Goal: Task Accomplishment & Management: Manage account settings

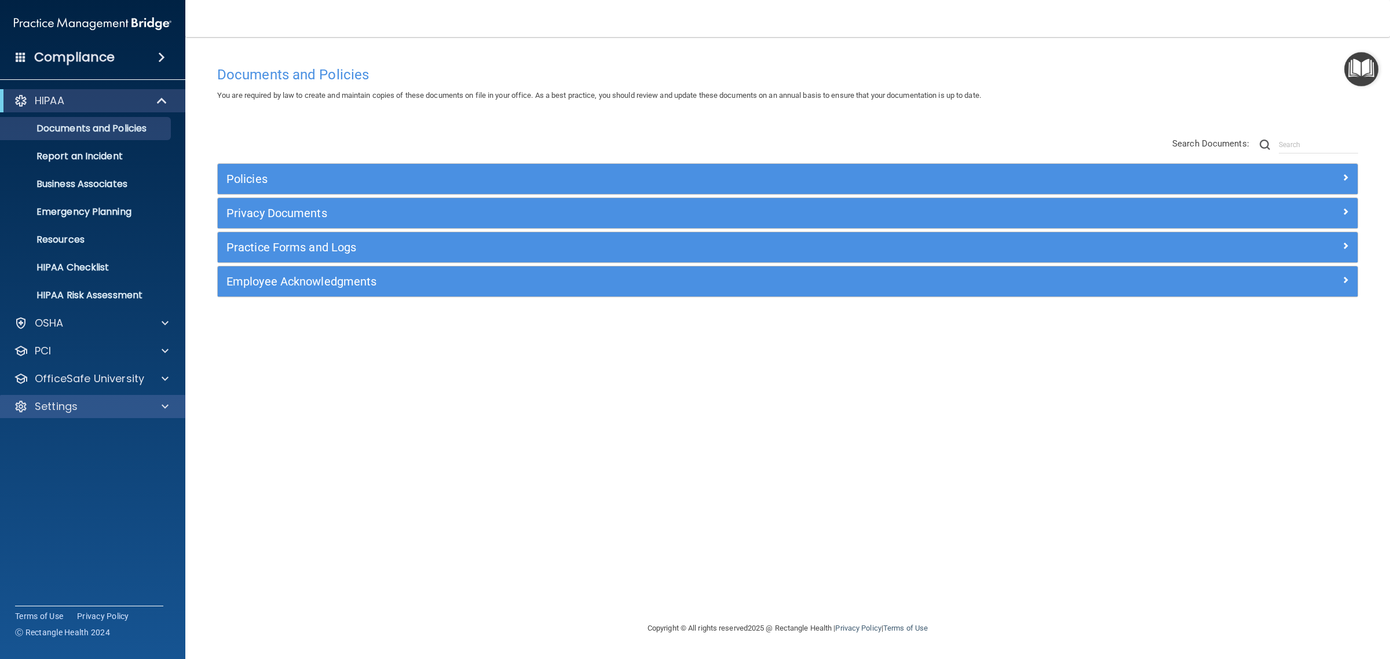
click at [147, 396] on div "Settings" at bounding box center [93, 406] width 186 height 23
click at [85, 408] on div "Settings" at bounding box center [77, 407] width 144 height 14
click at [74, 462] on p "My Users" at bounding box center [87, 462] width 158 height 12
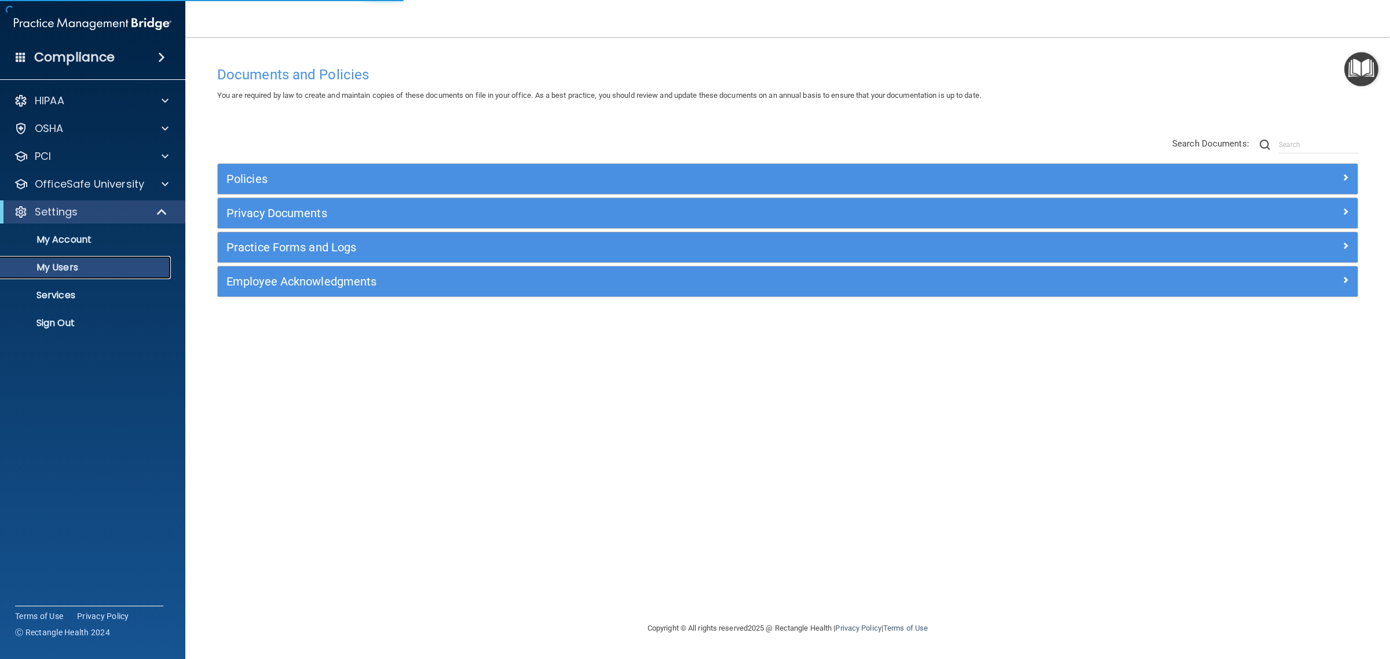
select select "20"
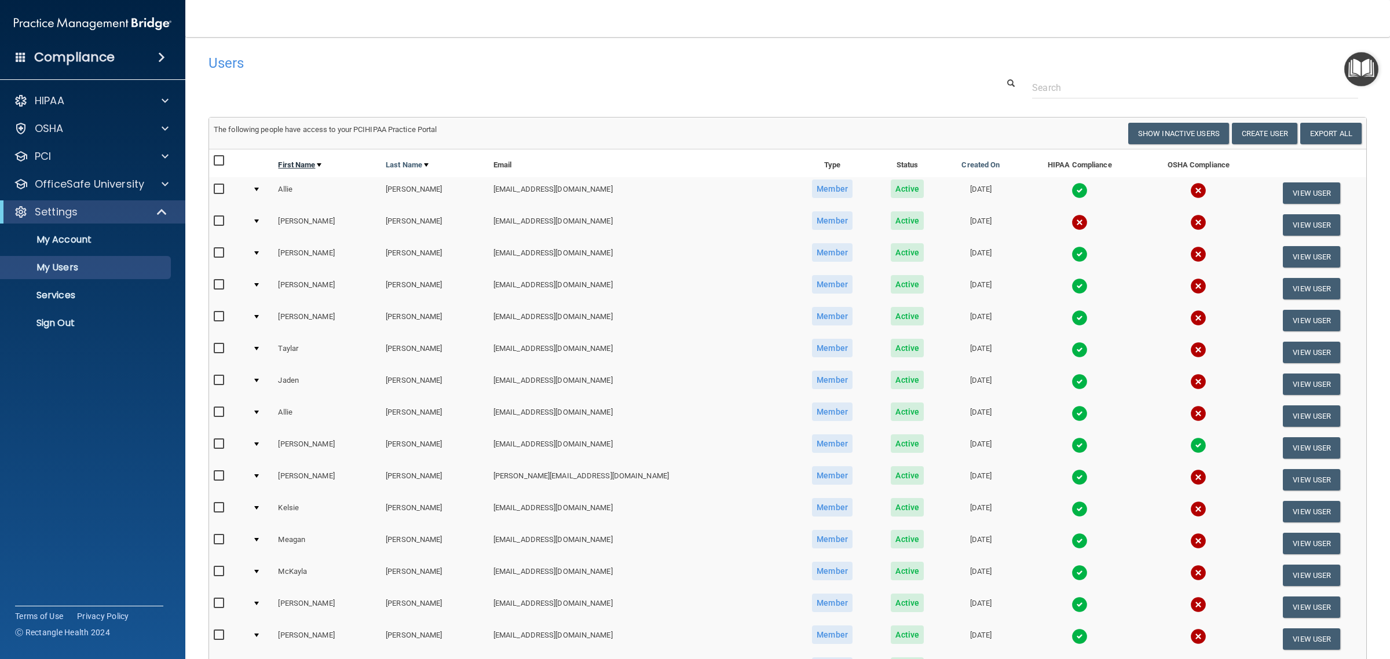
click at [319, 158] on link "First Name" at bounding box center [299, 165] width 43 height 14
select select "20"
click at [1252, 131] on button "Create User" at bounding box center [1264, 133] width 65 height 21
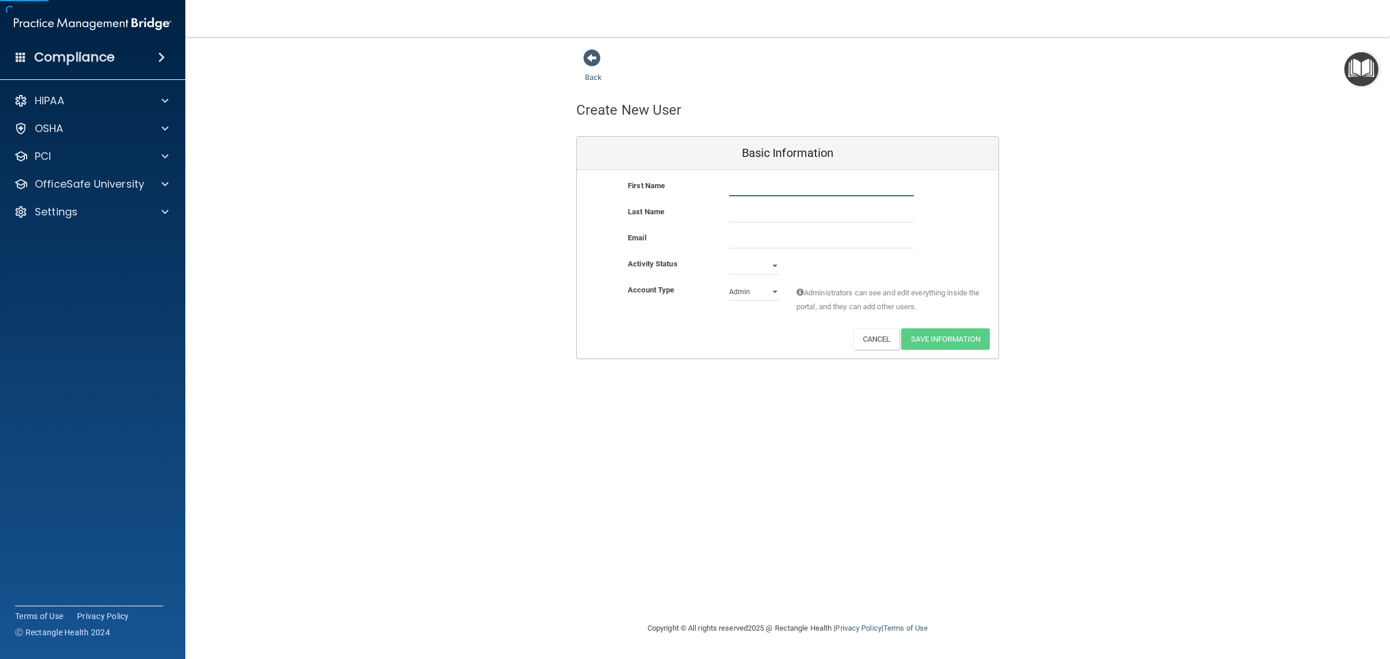
click at [786, 187] on input "text" at bounding box center [821, 187] width 185 height 17
type input "Calyn"
type input "[PERSON_NAME]"
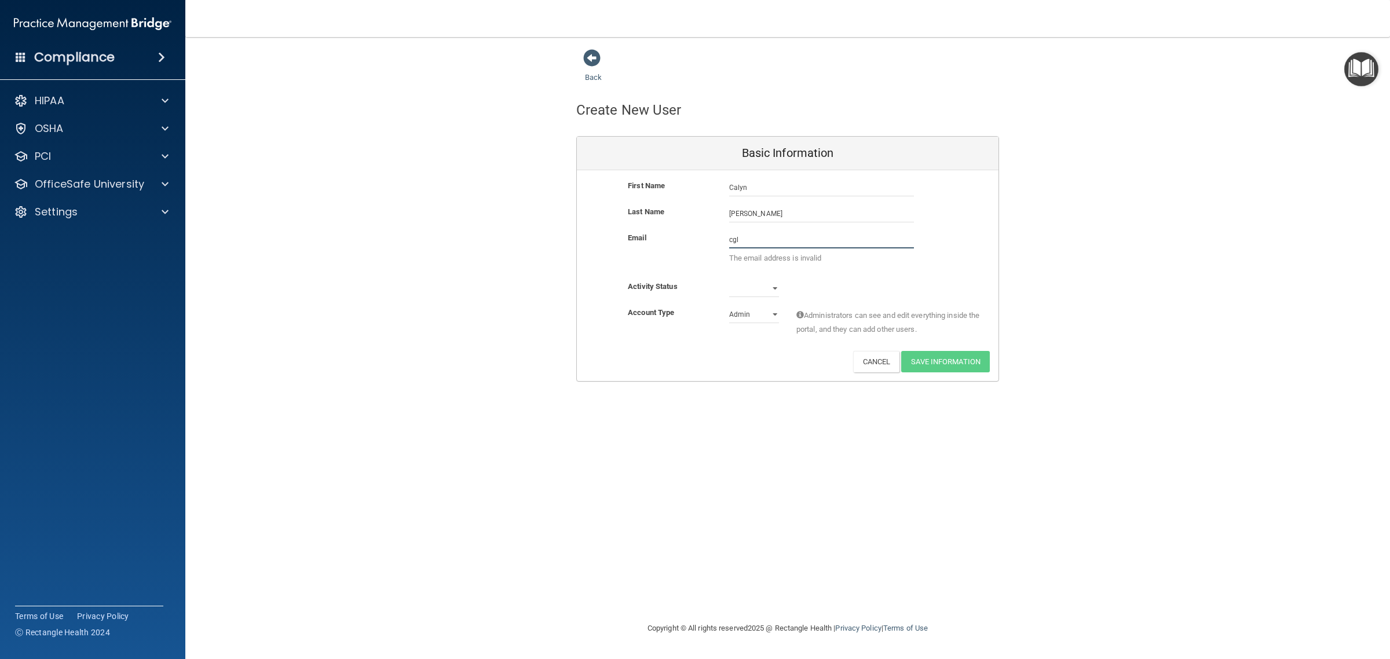
type input "[EMAIL_ADDRESS][DOMAIN_NAME]"
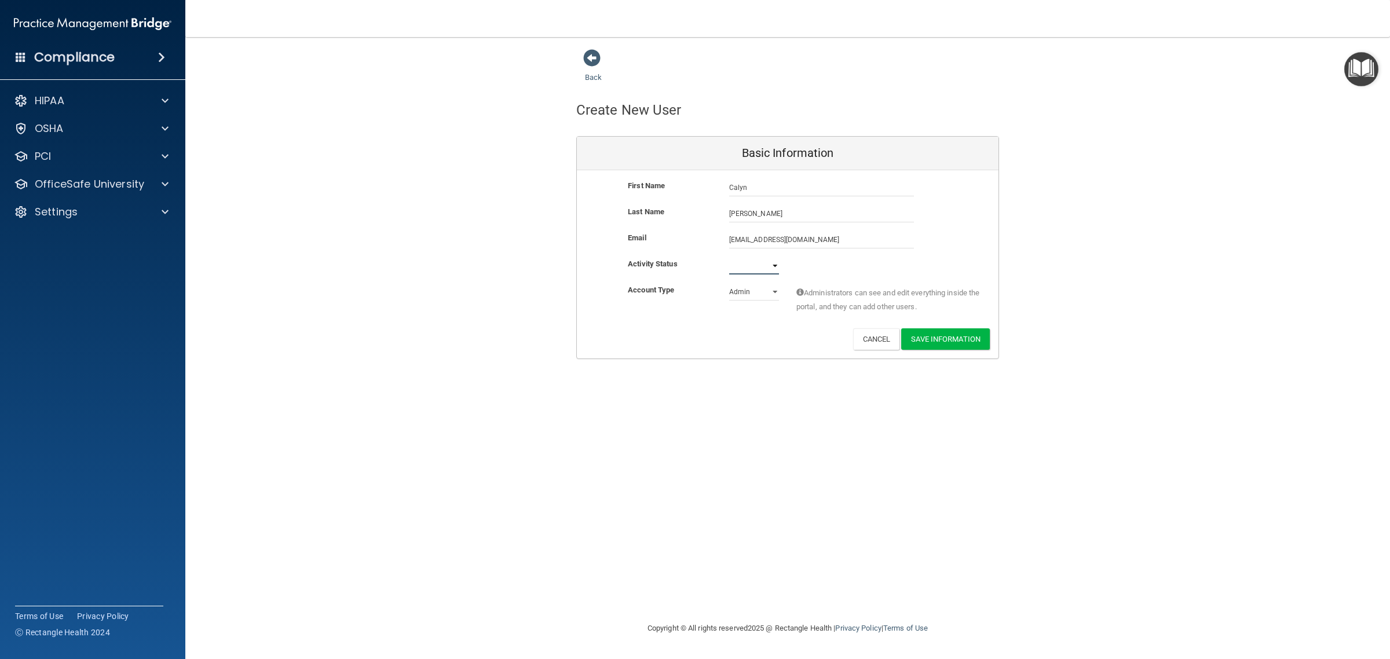
click at [770, 269] on select "Active Inactive" at bounding box center [754, 265] width 50 height 17
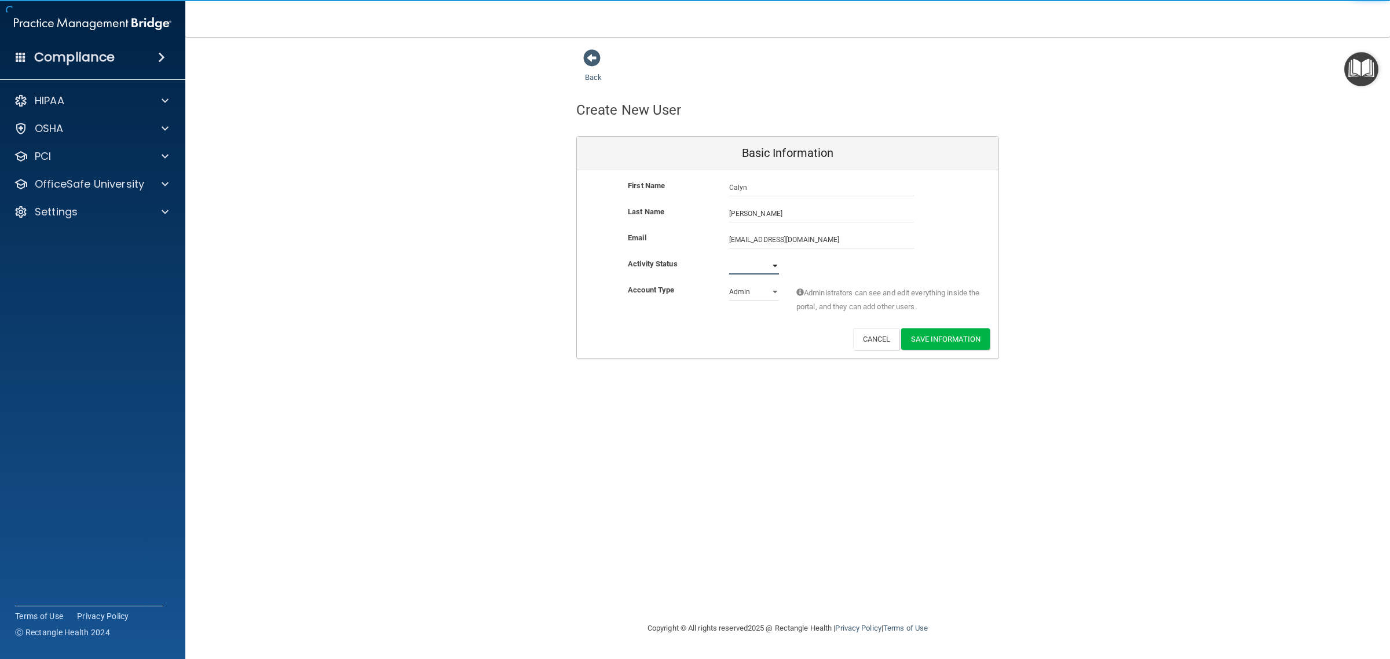
select select "active"
click at [729, 257] on select "Active Inactive" at bounding box center [754, 265] width 50 height 17
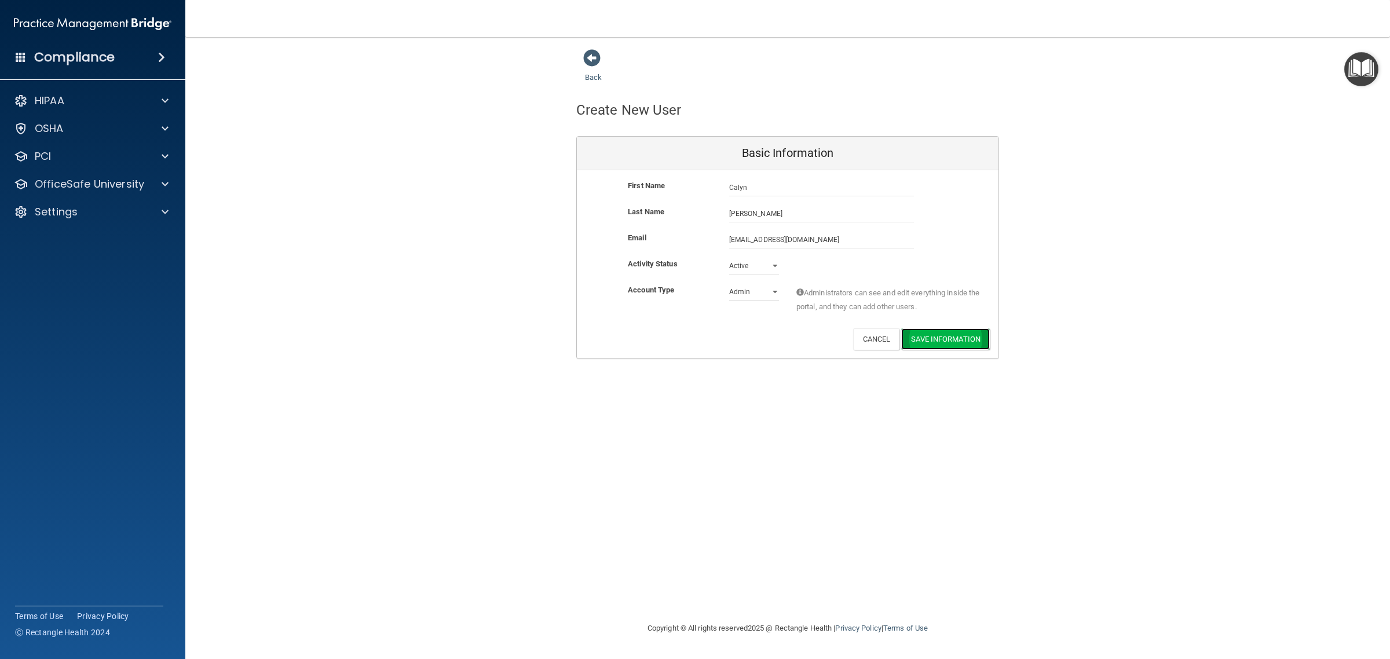
click at [933, 344] on button "Save Information" at bounding box center [945, 338] width 89 height 21
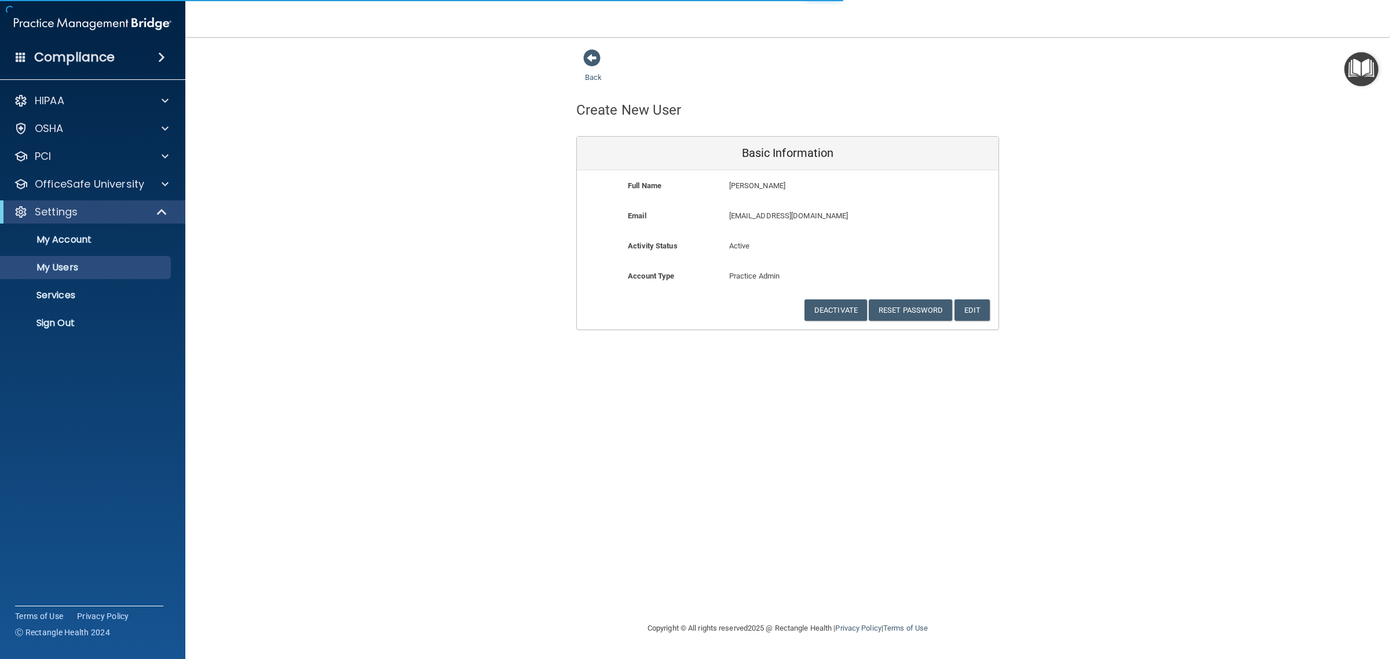
select select "20"
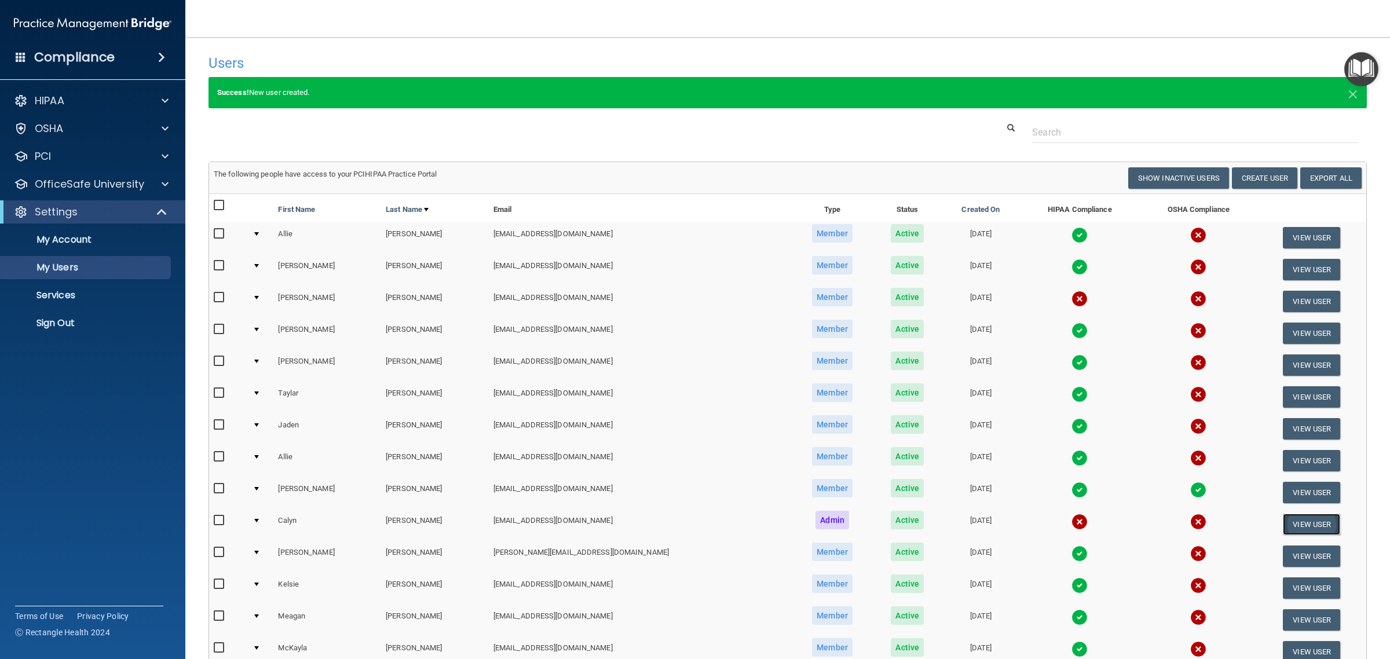
click at [1283, 520] on button "View User" at bounding box center [1311, 524] width 57 height 21
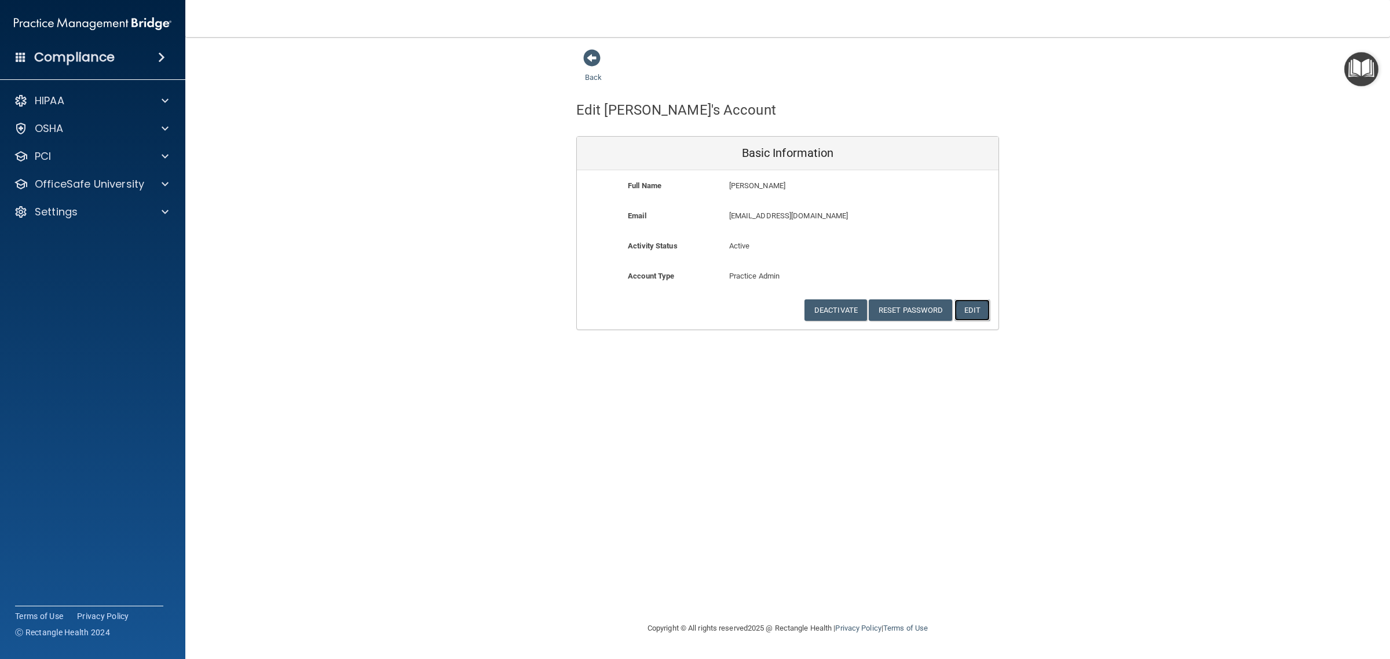
click at [980, 311] on button "Edit" at bounding box center [972, 309] width 35 height 21
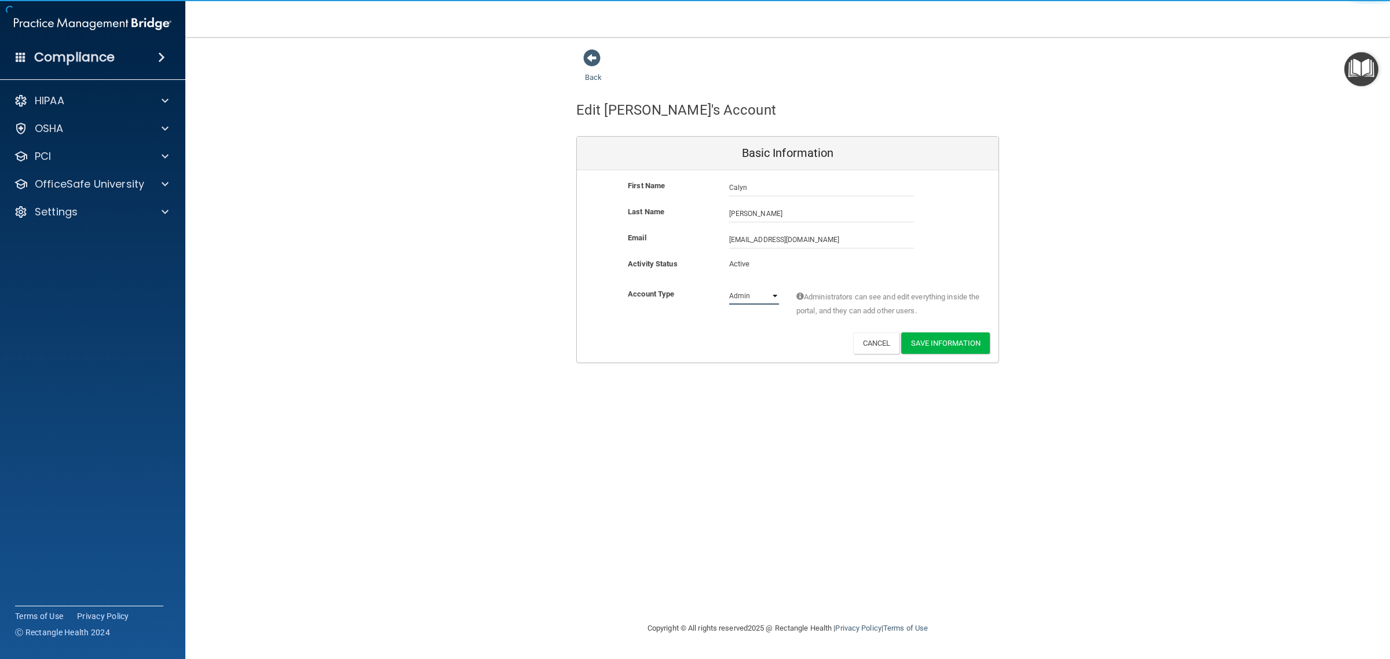
click at [762, 295] on select "Admin Member" at bounding box center [754, 295] width 50 height 17
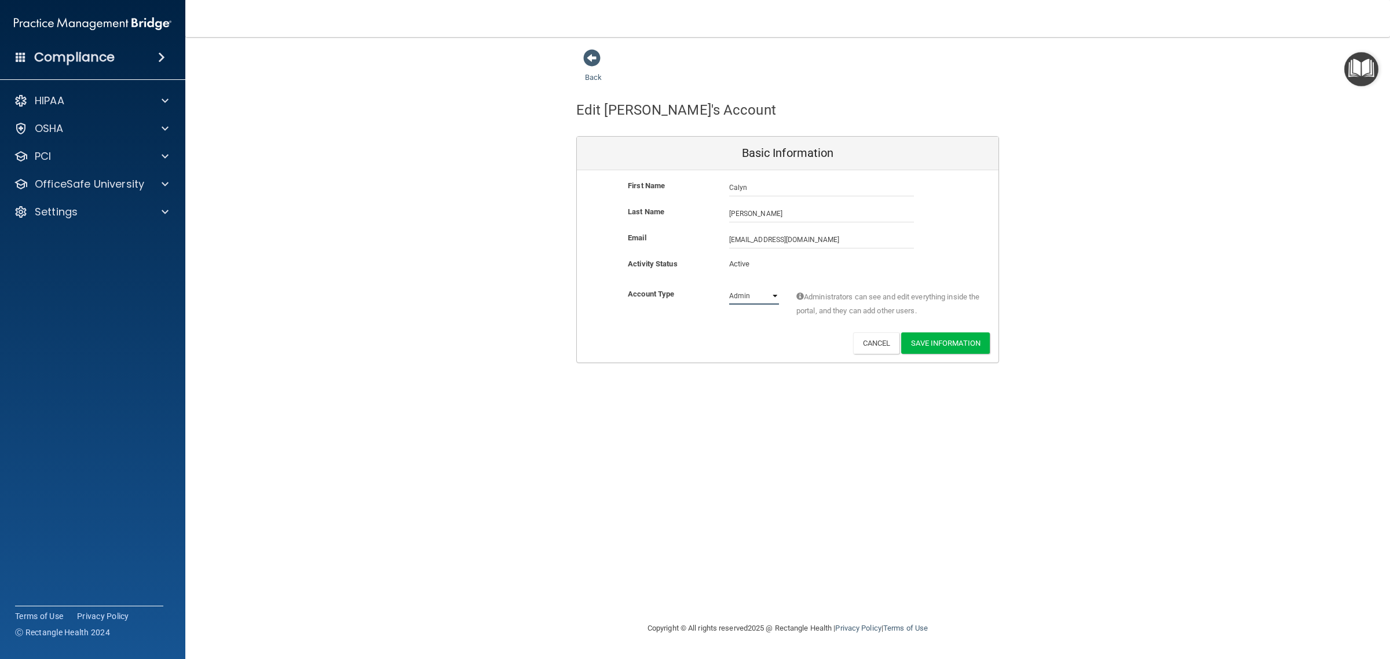
select select "practice_member"
click at [729, 287] on select "Admin Member" at bounding box center [754, 295] width 50 height 17
click at [926, 334] on button "Save Information" at bounding box center [945, 343] width 89 height 21
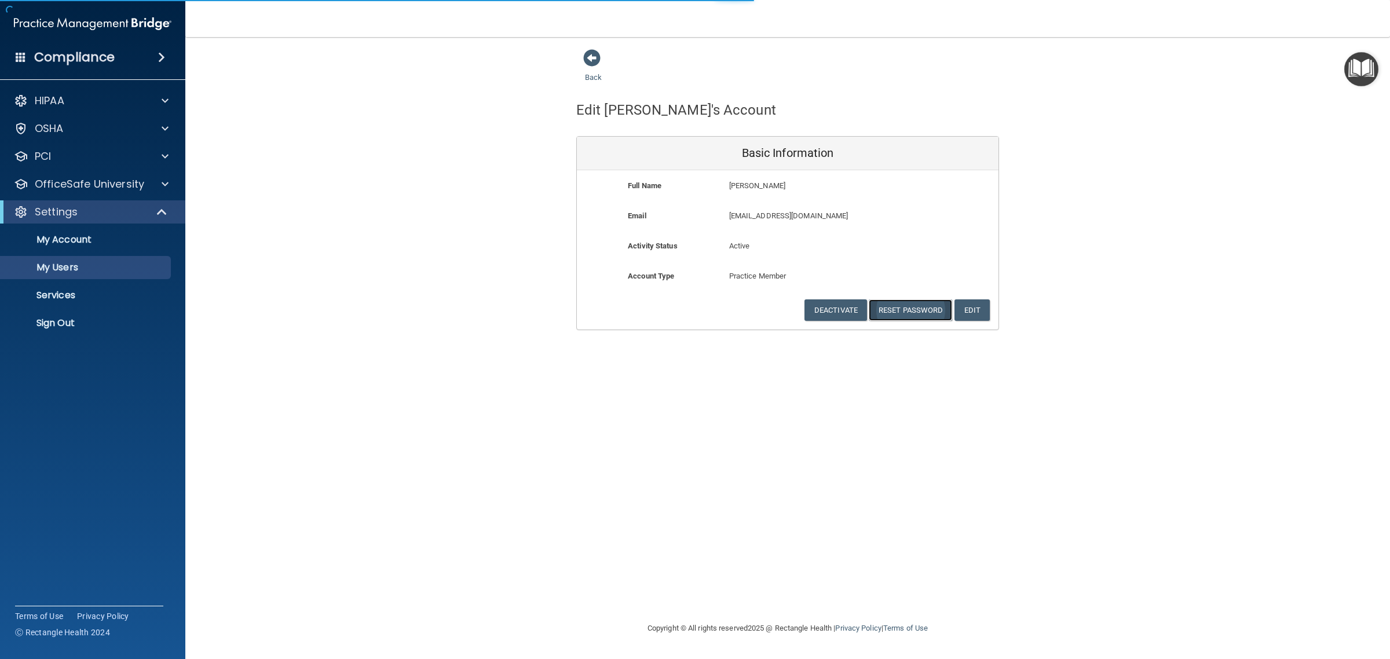
click at [904, 309] on button "Reset Password" at bounding box center [910, 309] width 83 height 21
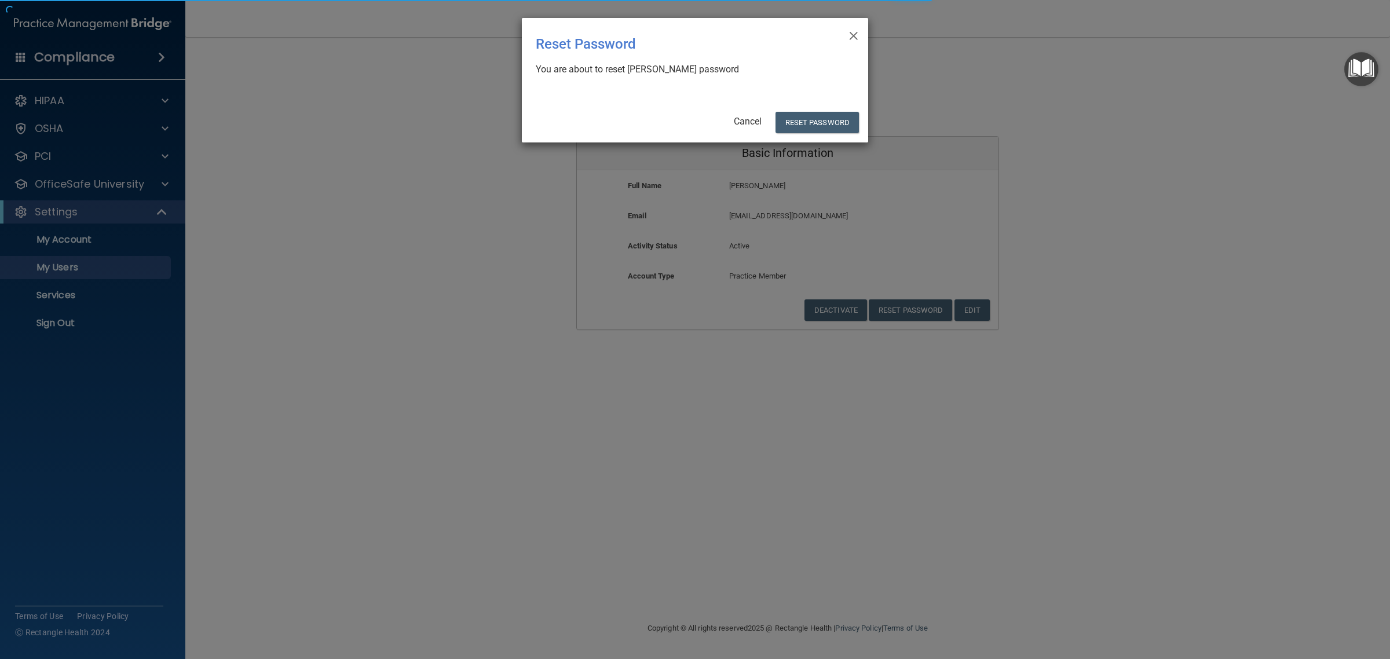
select select "20"
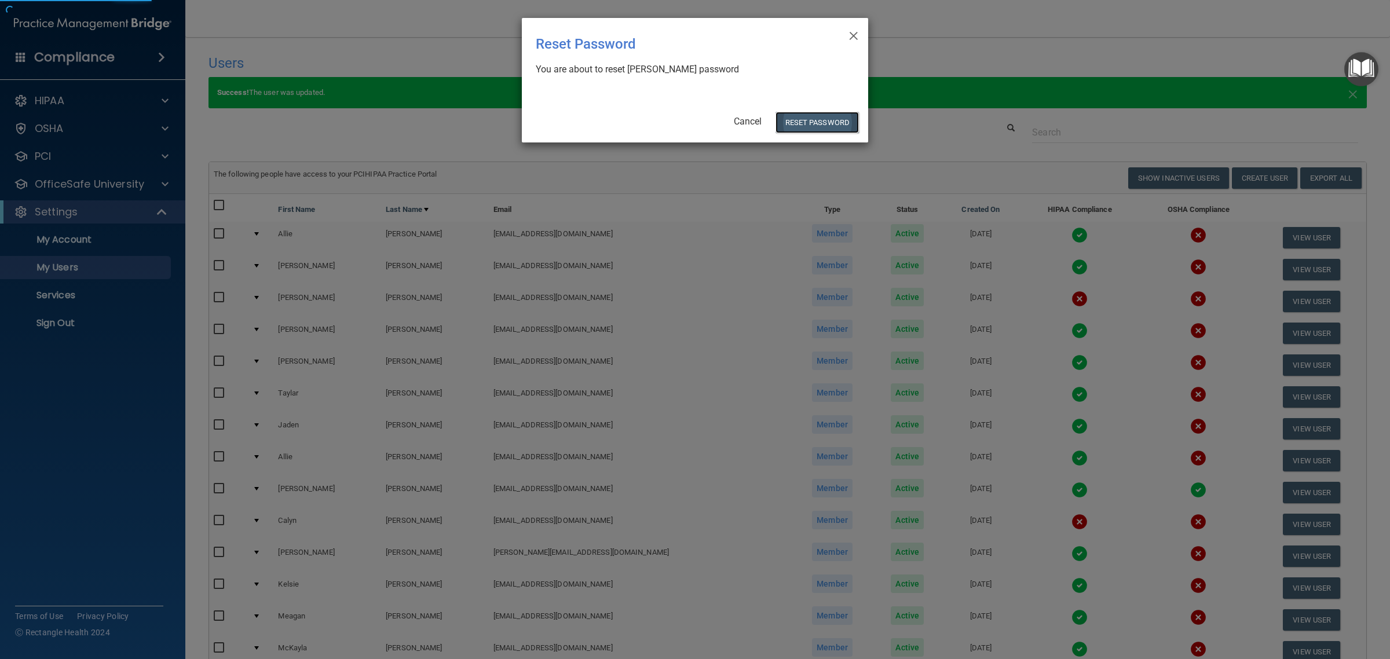
click at [810, 119] on button "Reset Password" at bounding box center [817, 122] width 83 height 21
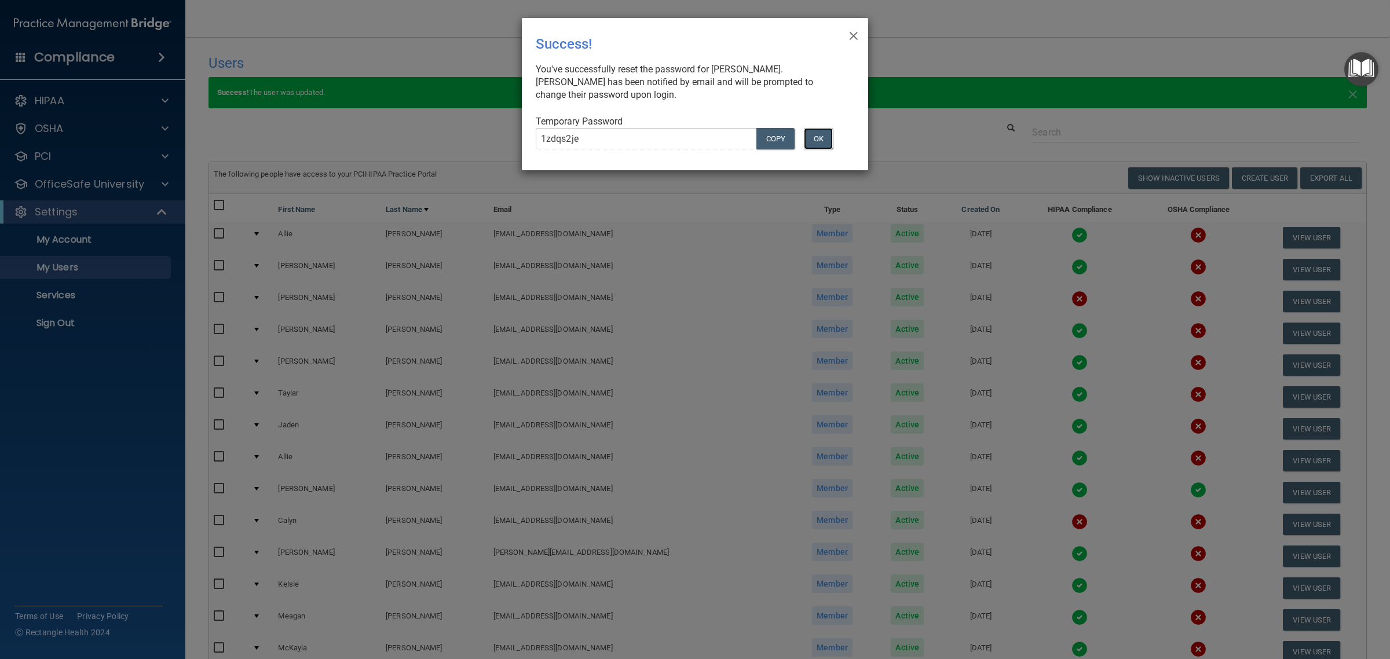
click at [819, 140] on button "OK" at bounding box center [818, 138] width 29 height 21
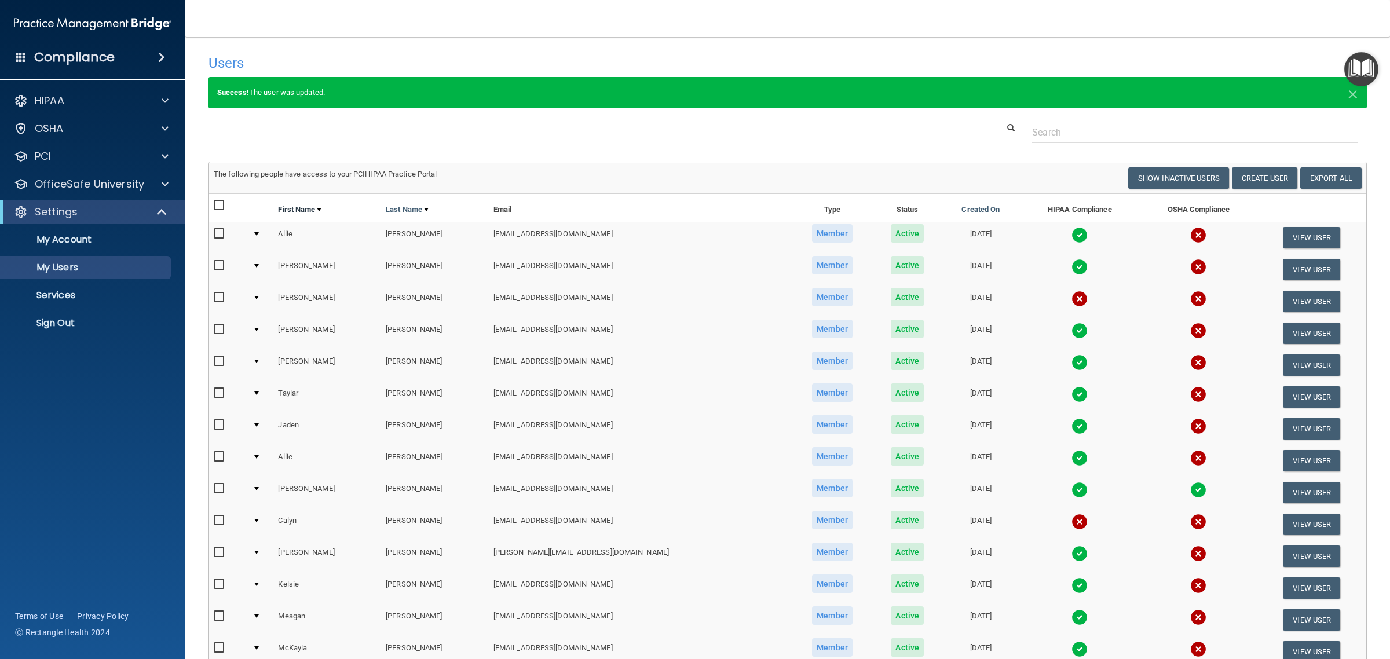
click at [300, 211] on link "First Name" at bounding box center [299, 210] width 43 height 14
select select "20"
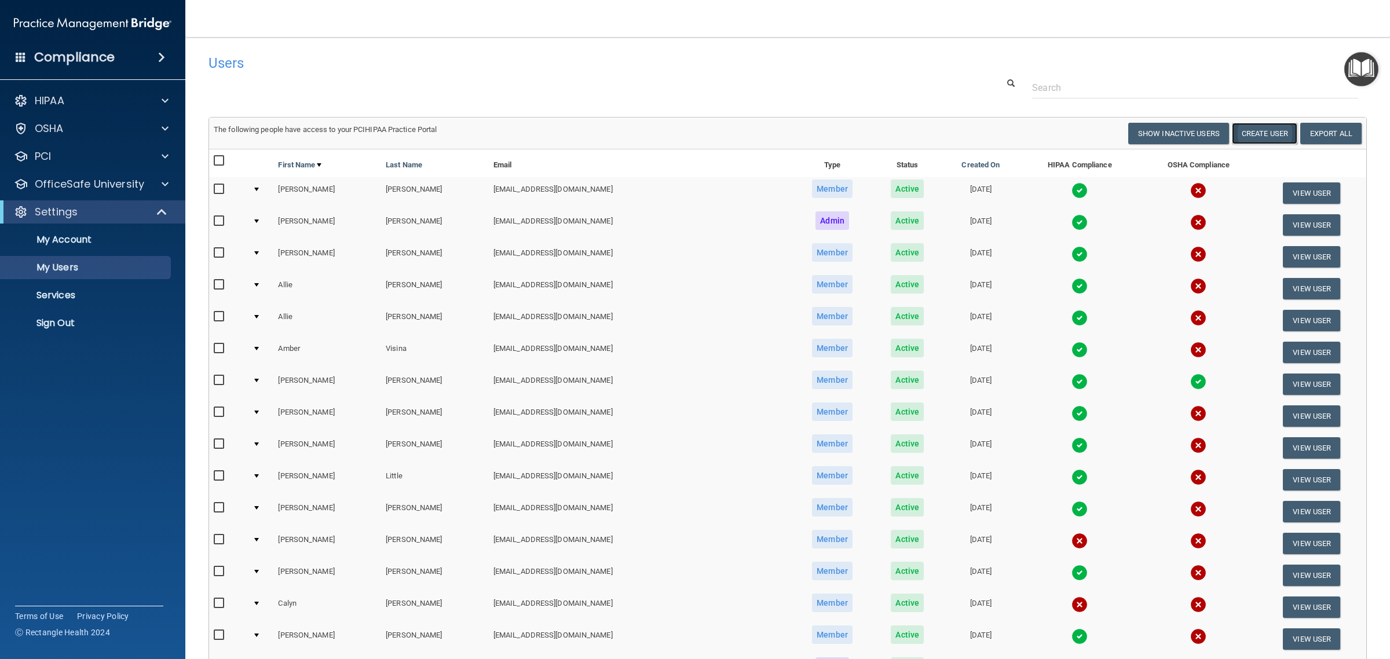
click at [1264, 132] on button "Create User" at bounding box center [1264, 133] width 65 height 21
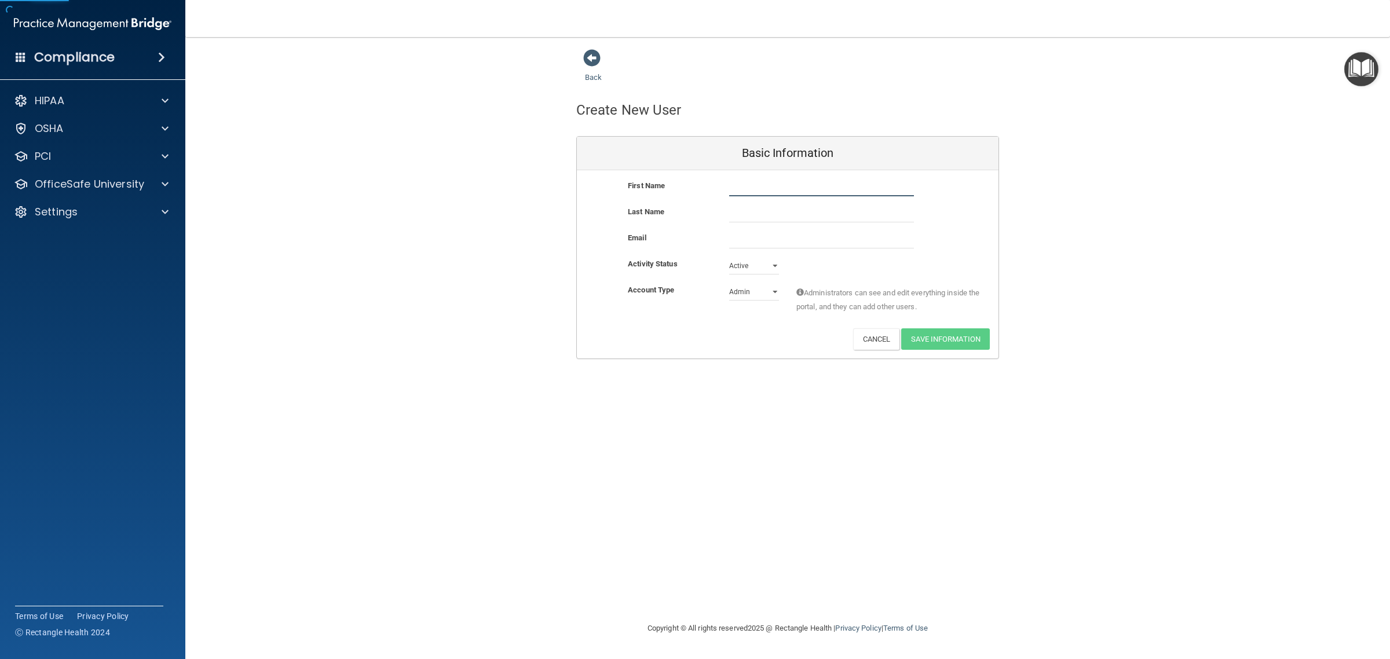
click at [806, 185] on input "text" at bounding box center [821, 187] width 185 height 17
type input "[PERSON_NAME]"
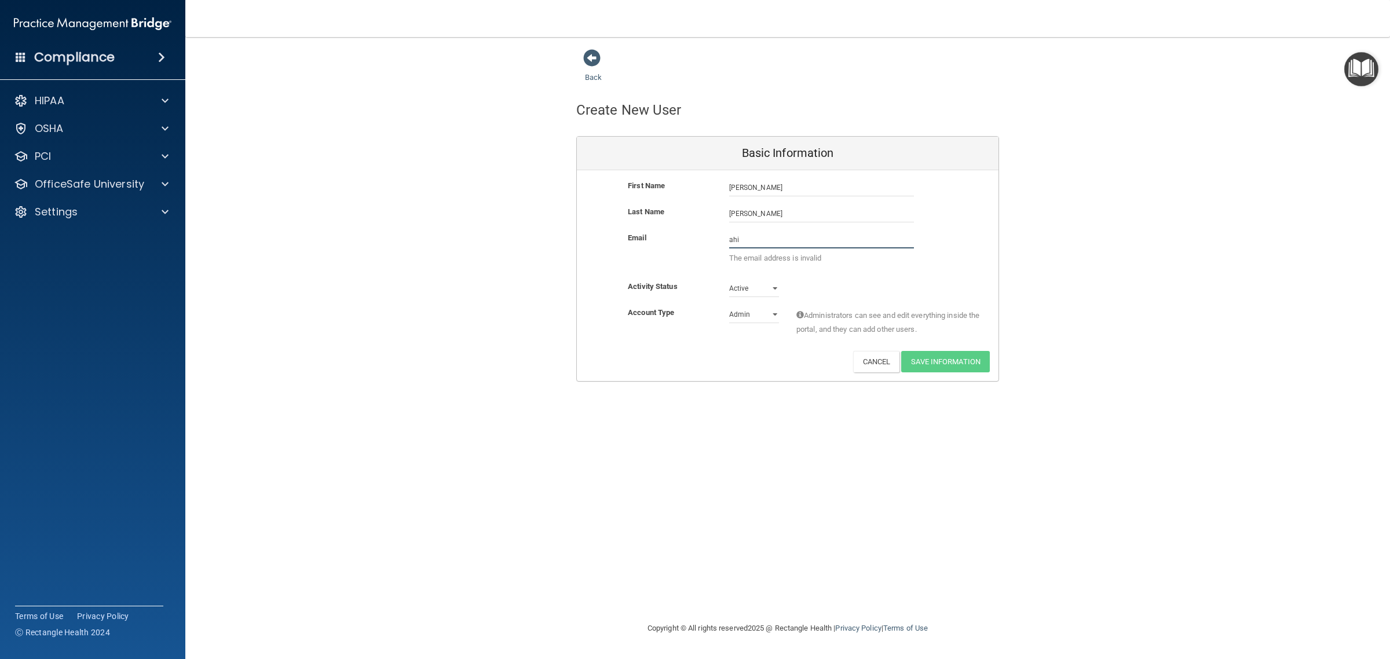
type input "[EMAIL_ADDRESS][DOMAIN_NAME]"
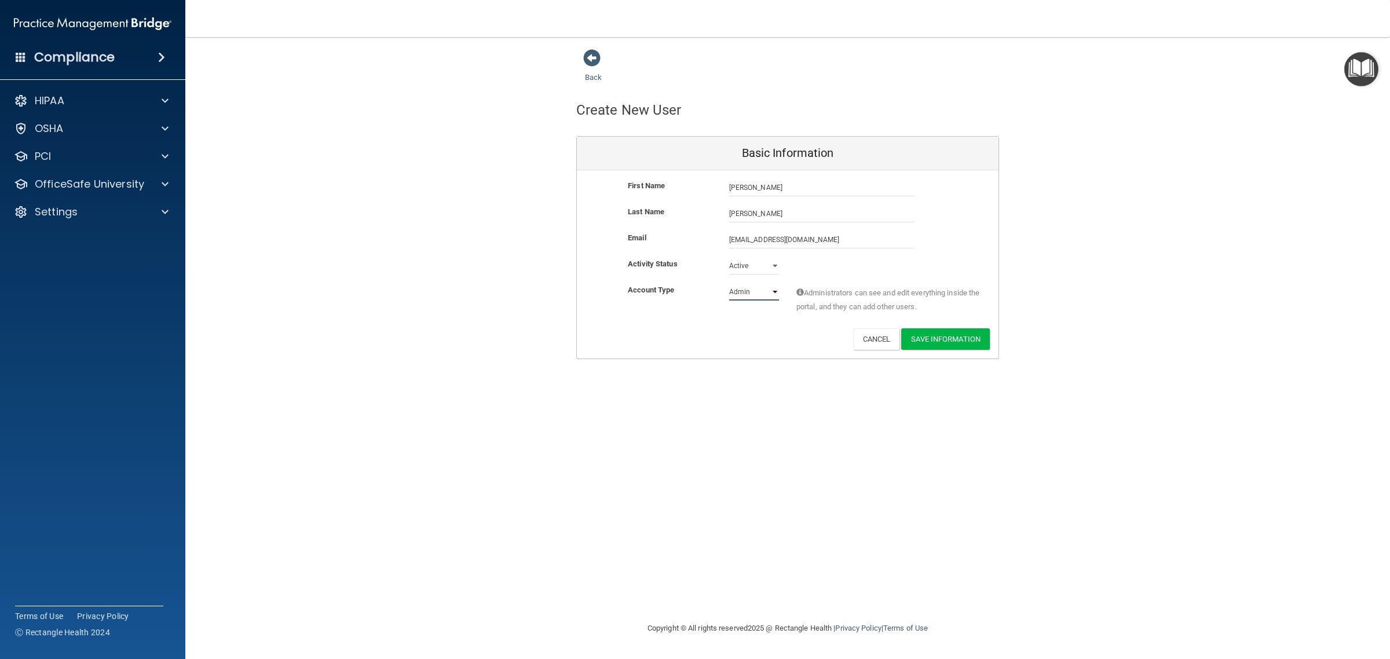
click at [762, 294] on select "Admin Member" at bounding box center [754, 291] width 50 height 17
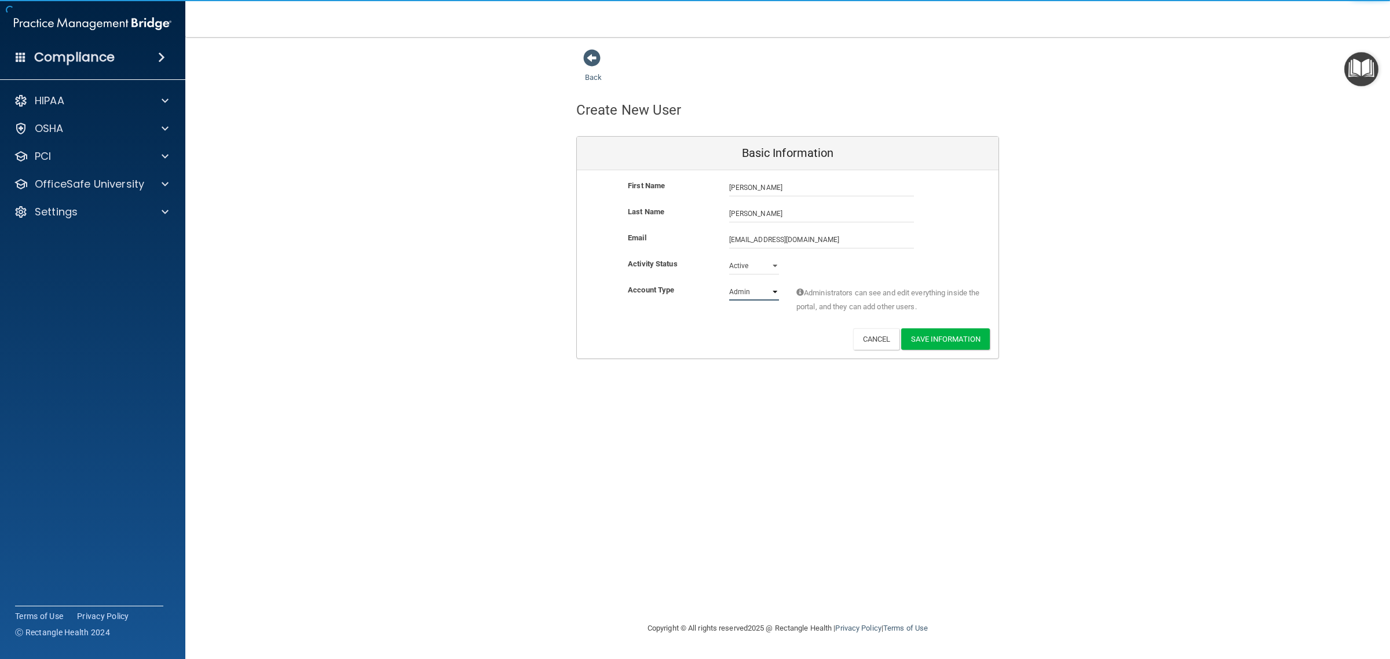
select select "practice_member"
click at [729, 283] on select "Admin Member" at bounding box center [754, 291] width 50 height 17
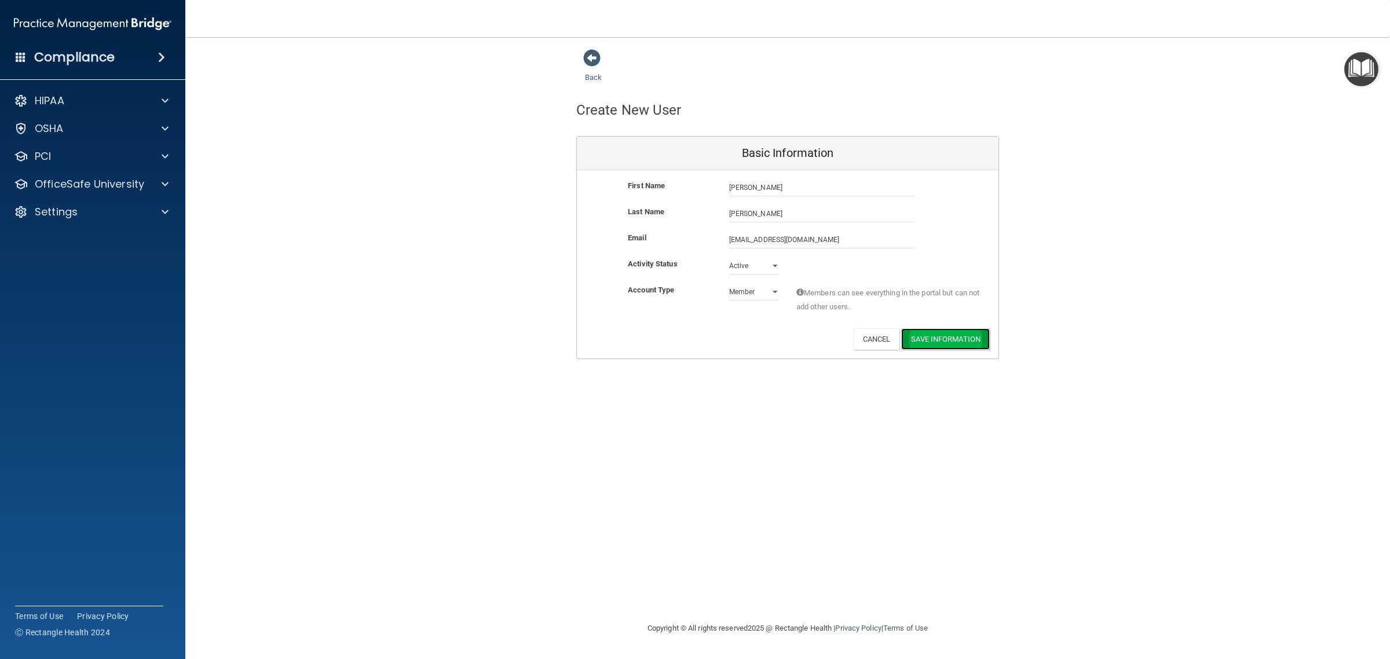
click at [940, 342] on button "Save Information" at bounding box center [945, 338] width 89 height 21
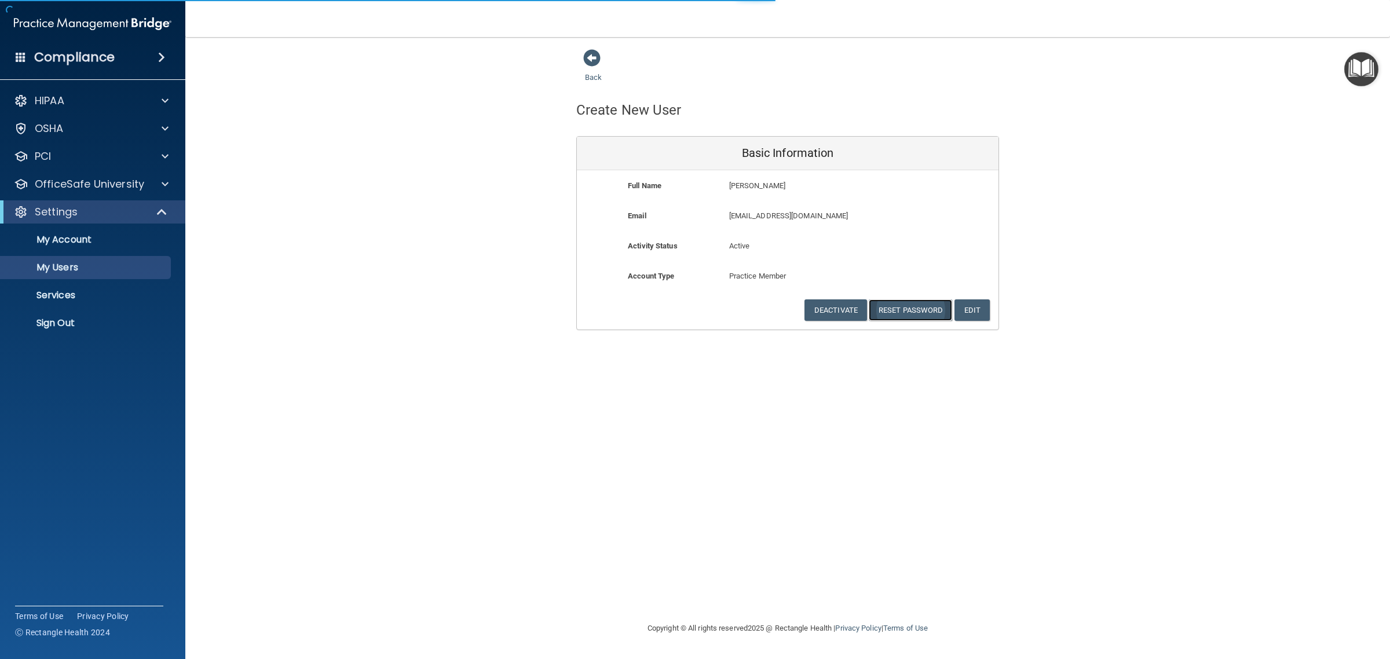
click at [908, 314] on button "Reset Password" at bounding box center [910, 309] width 83 height 21
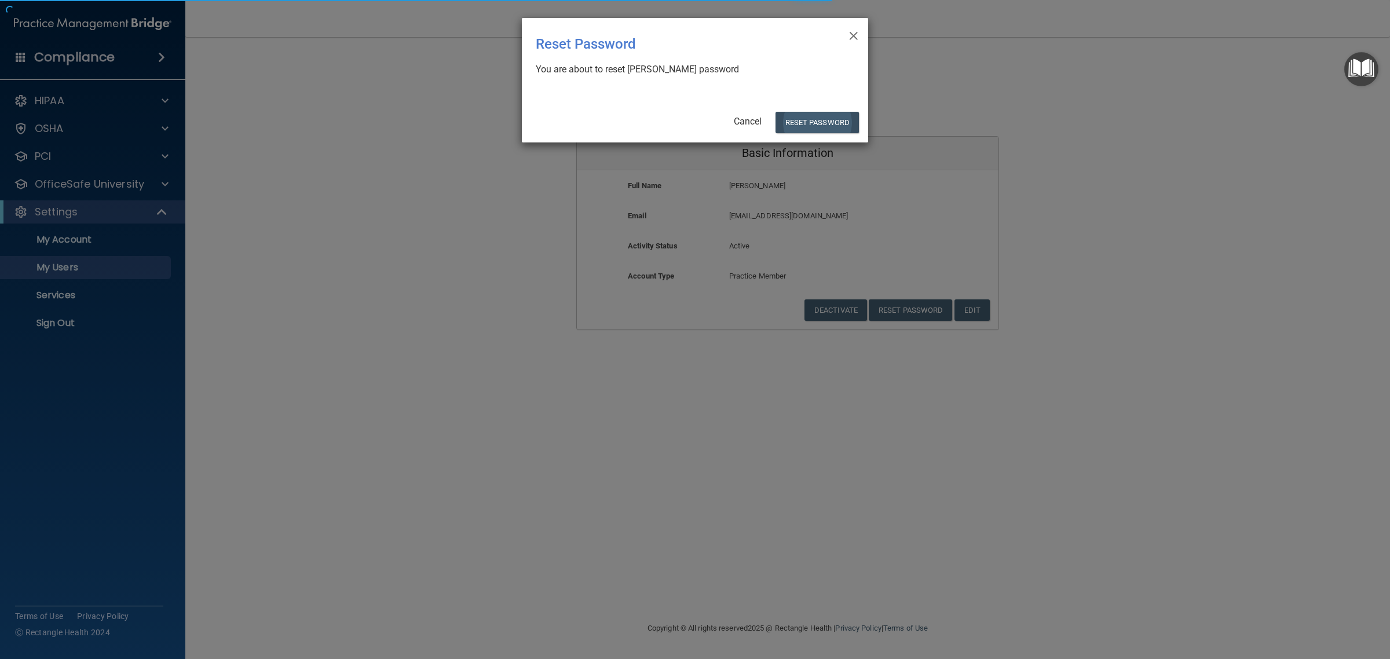
select select "20"
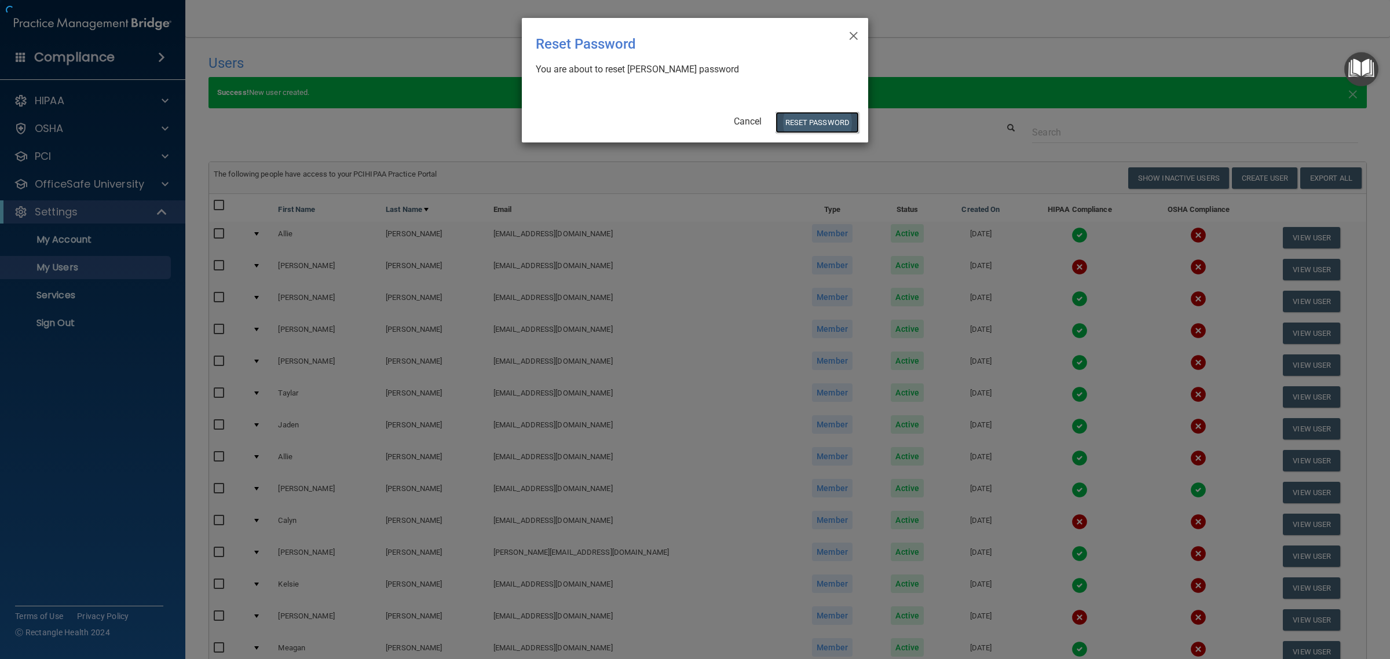
click at [838, 119] on button "Reset Password" at bounding box center [817, 122] width 83 height 21
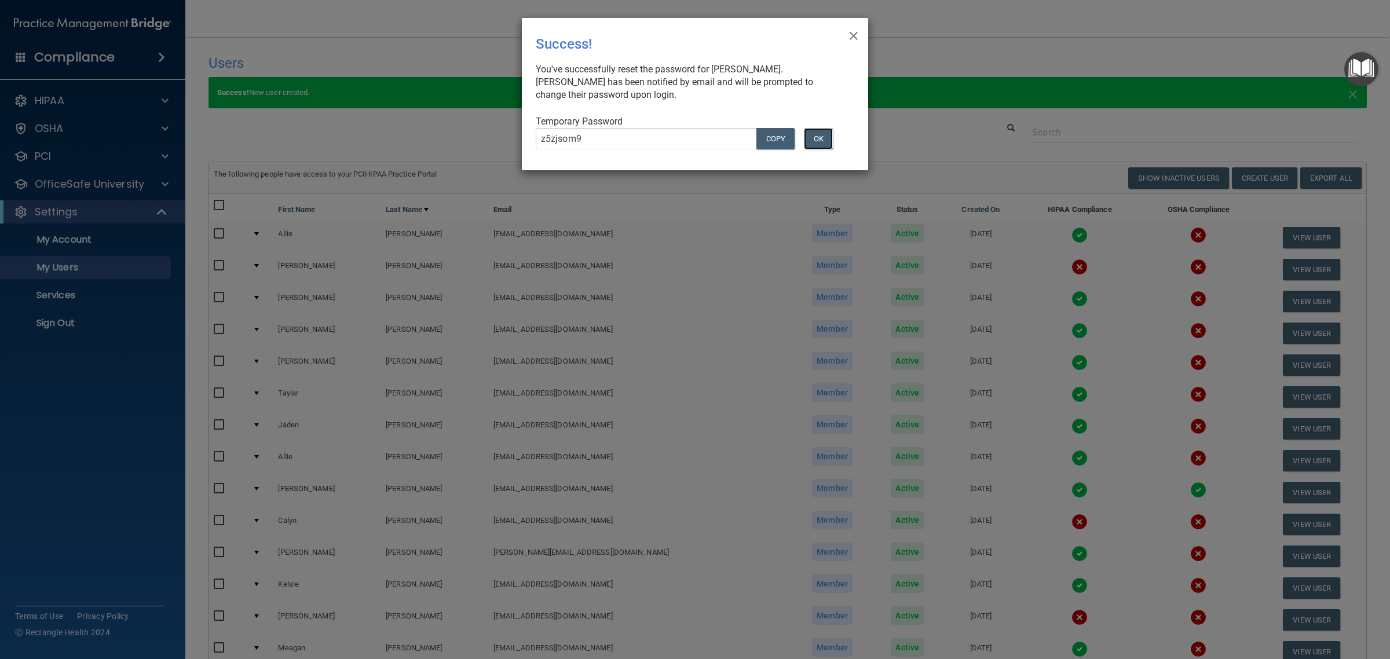
click at [824, 139] on button "OK" at bounding box center [818, 138] width 29 height 21
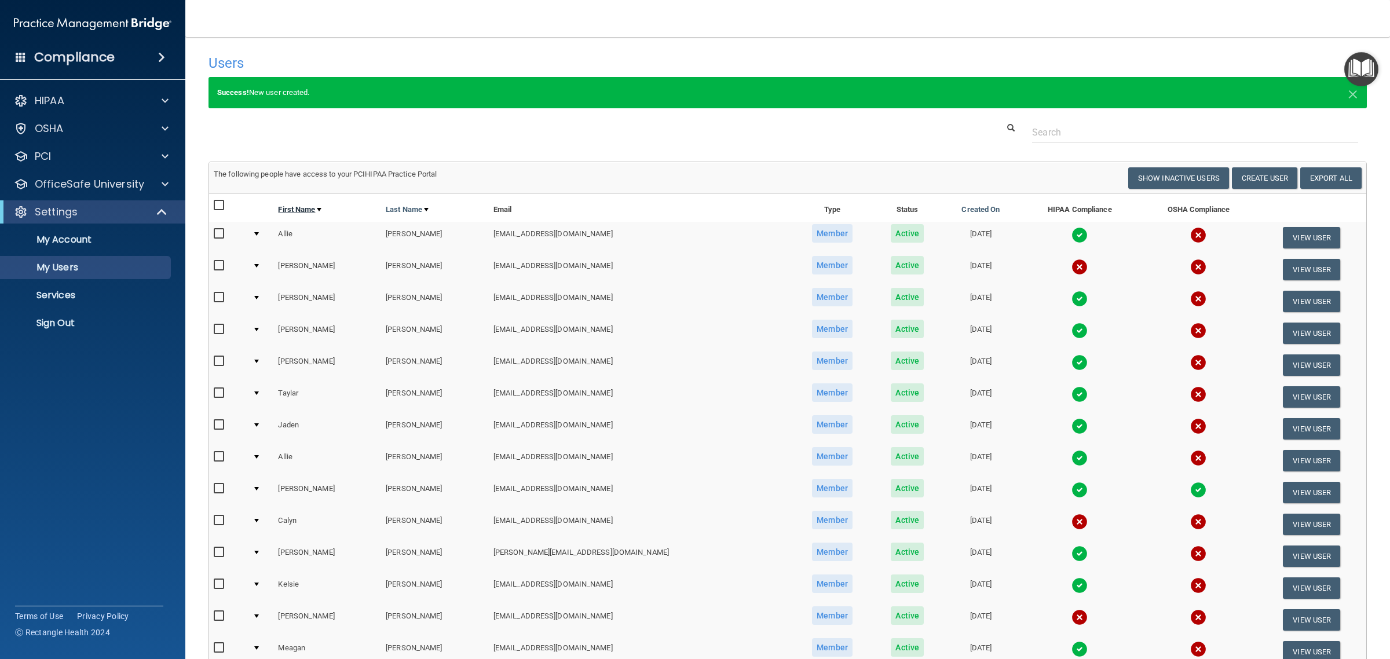
click at [308, 212] on link "First Name" at bounding box center [299, 210] width 43 height 14
select select "20"
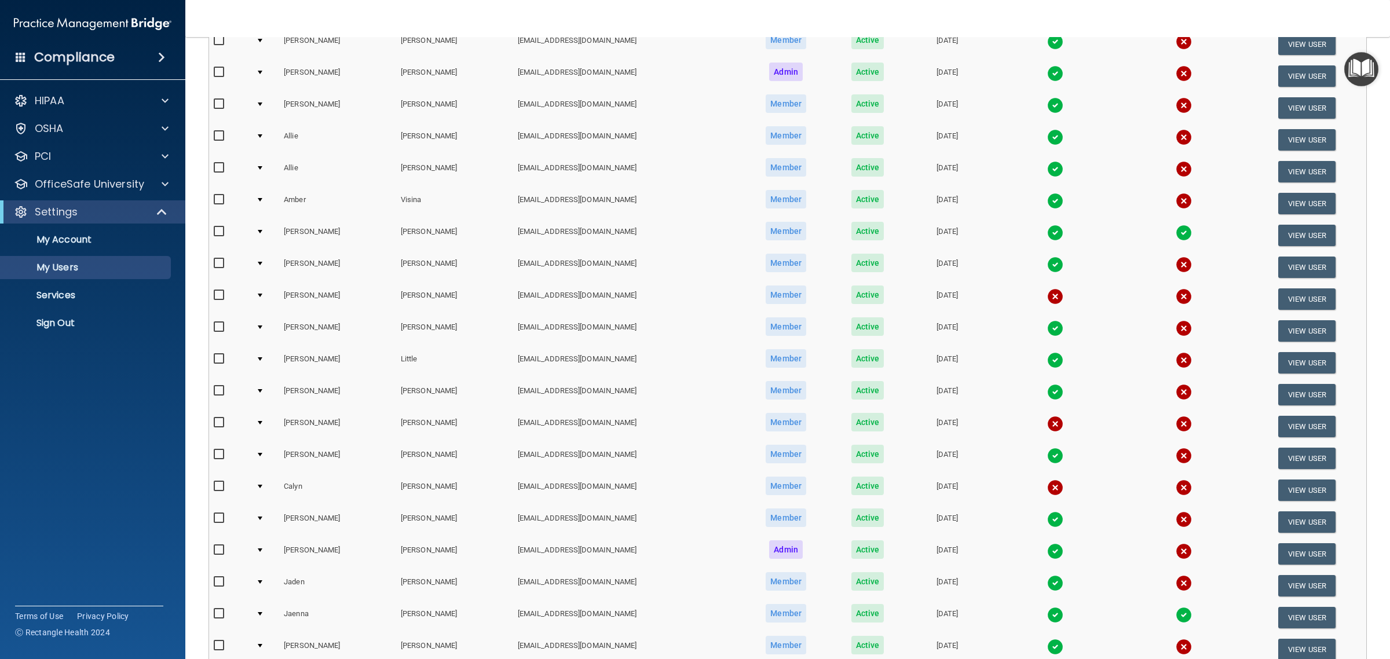
scroll to position [298, 0]
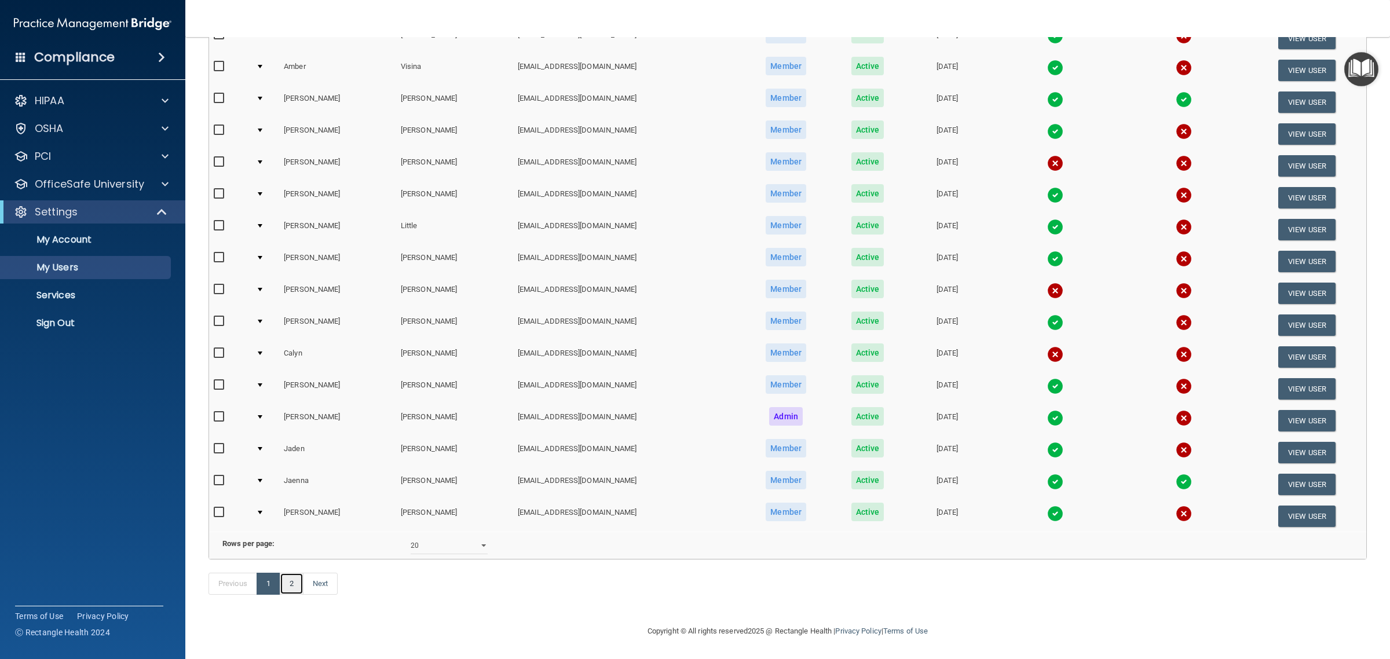
click at [302, 586] on link "2" at bounding box center [292, 584] width 24 height 22
select select "20"
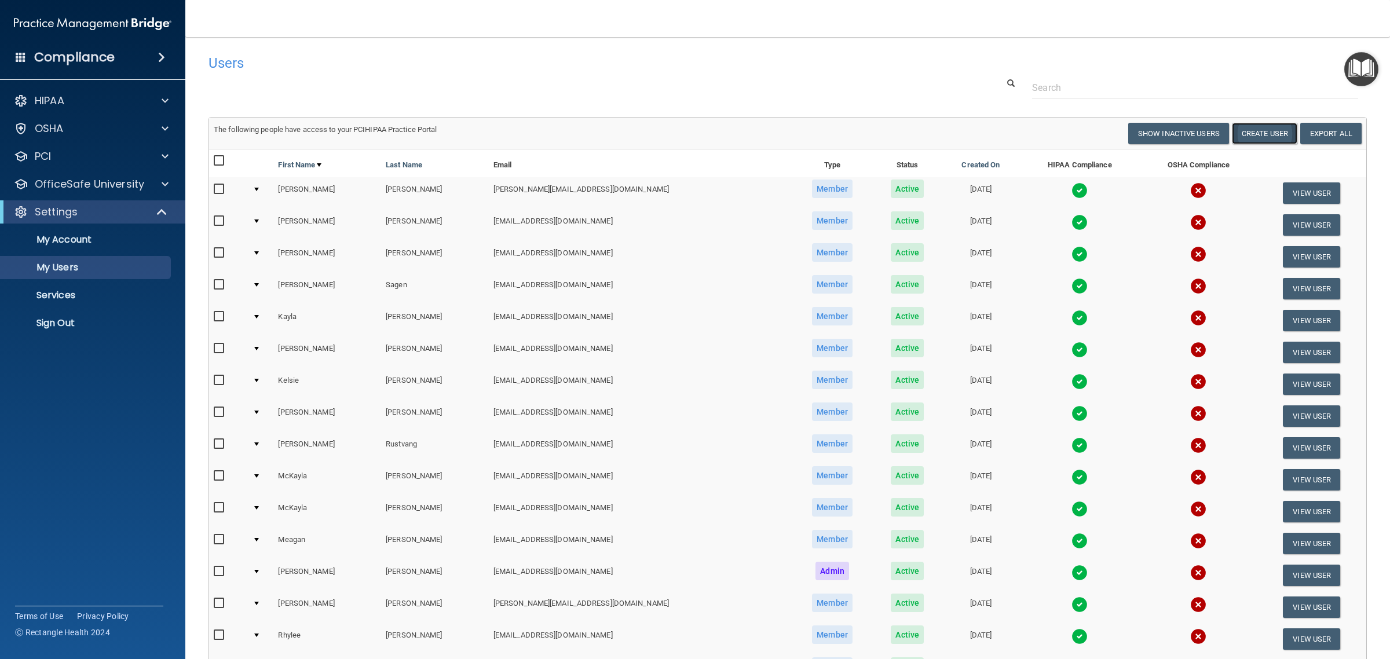
click at [1264, 130] on button "Create User" at bounding box center [1264, 133] width 65 height 21
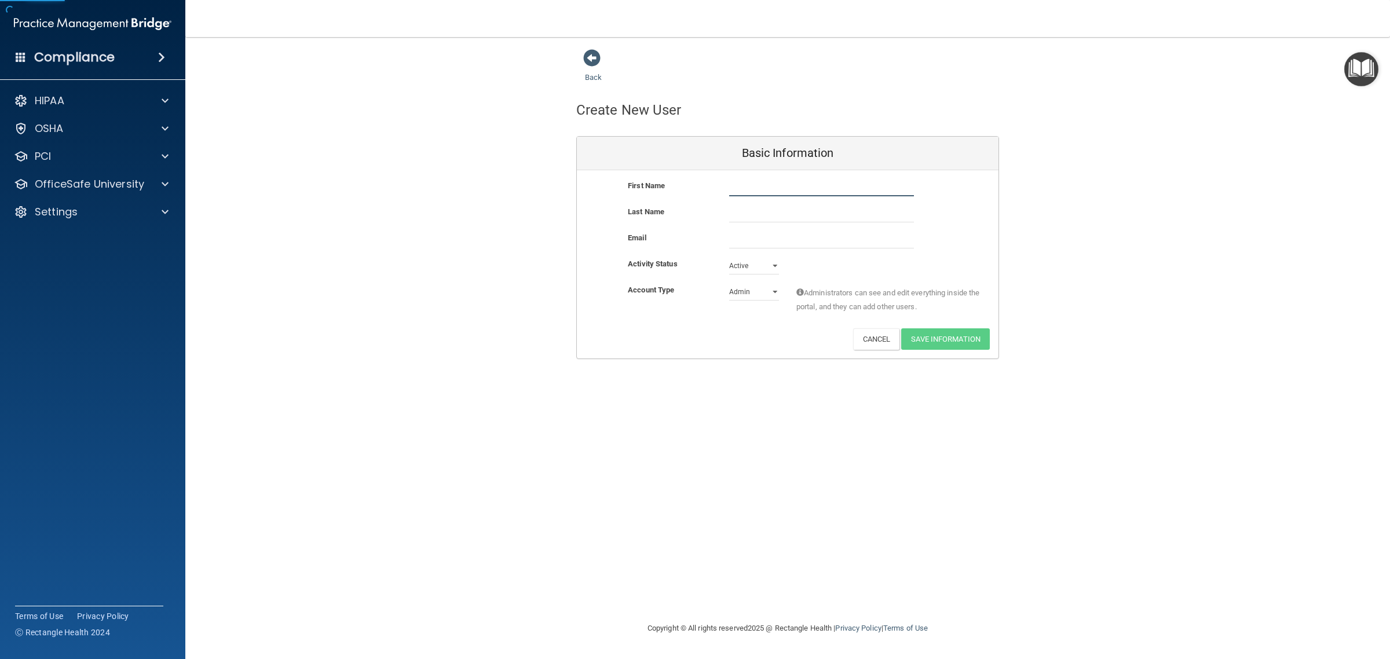
click at [798, 192] on input "text" at bounding box center [821, 187] width 185 height 17
type input "Taelor"
type input "[PERSON_NAME]"
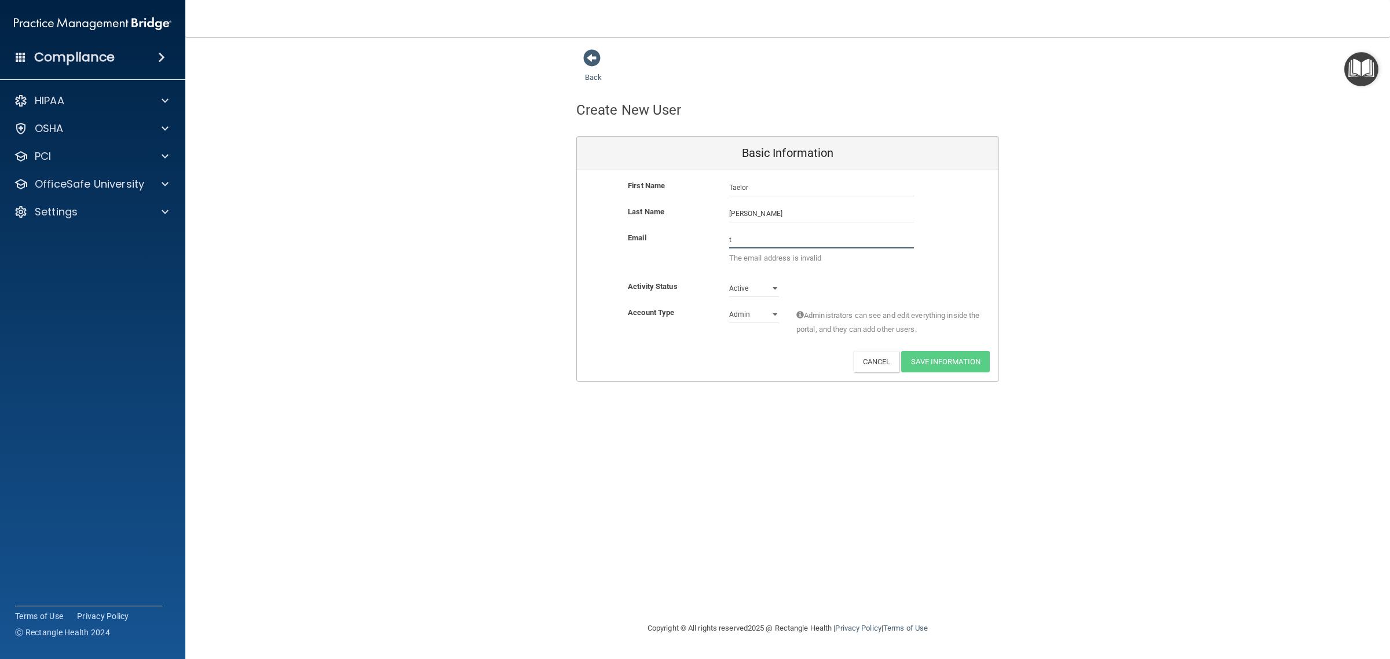
type input "t"
type input "d"
type input "[PERSON_NAME]"
type input "[EMAIL_ADDRESS][DOMAIN_NAME]"
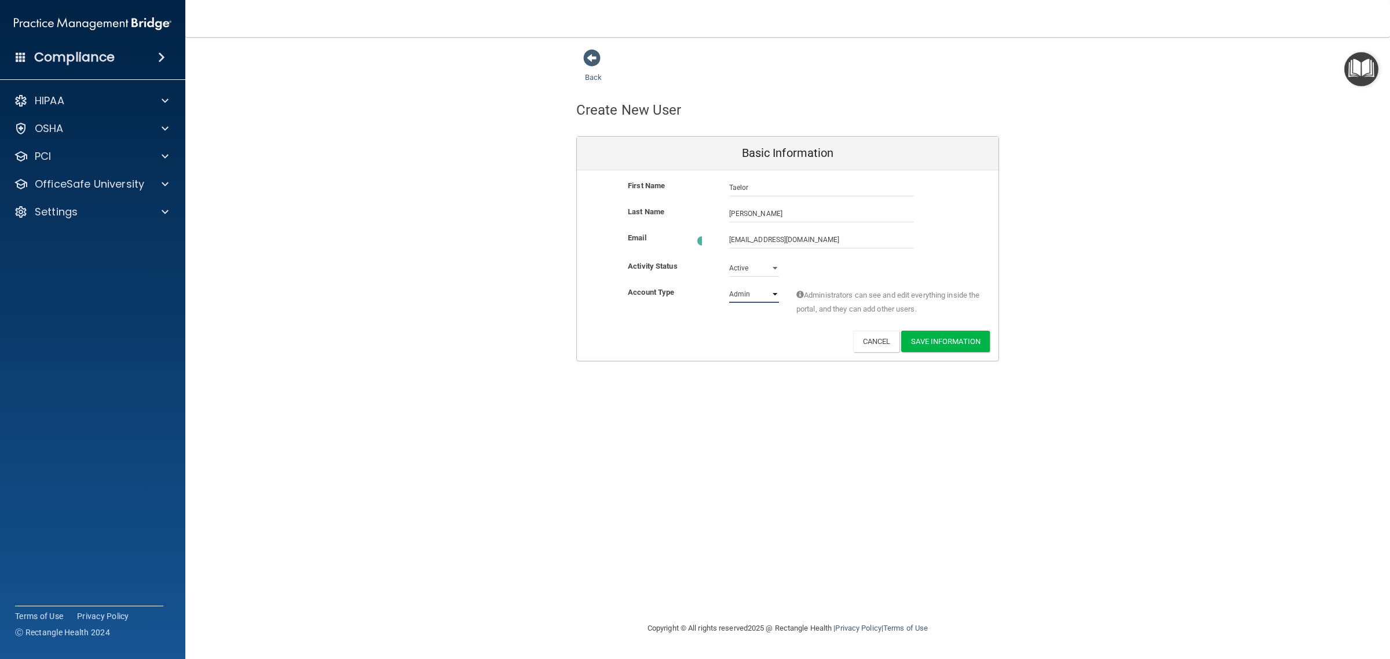
click at [748, 293] on select "Admin Member" at bounding box center [754, 294] width 50 height 17
select select "practice_member"
click at [729, 283] on select "Admin Member" at bounding box center [754, 291] width 50 height 17
click at [944, 337] on button "Save Information" at bounding box center [945, 338] width 89 height 21
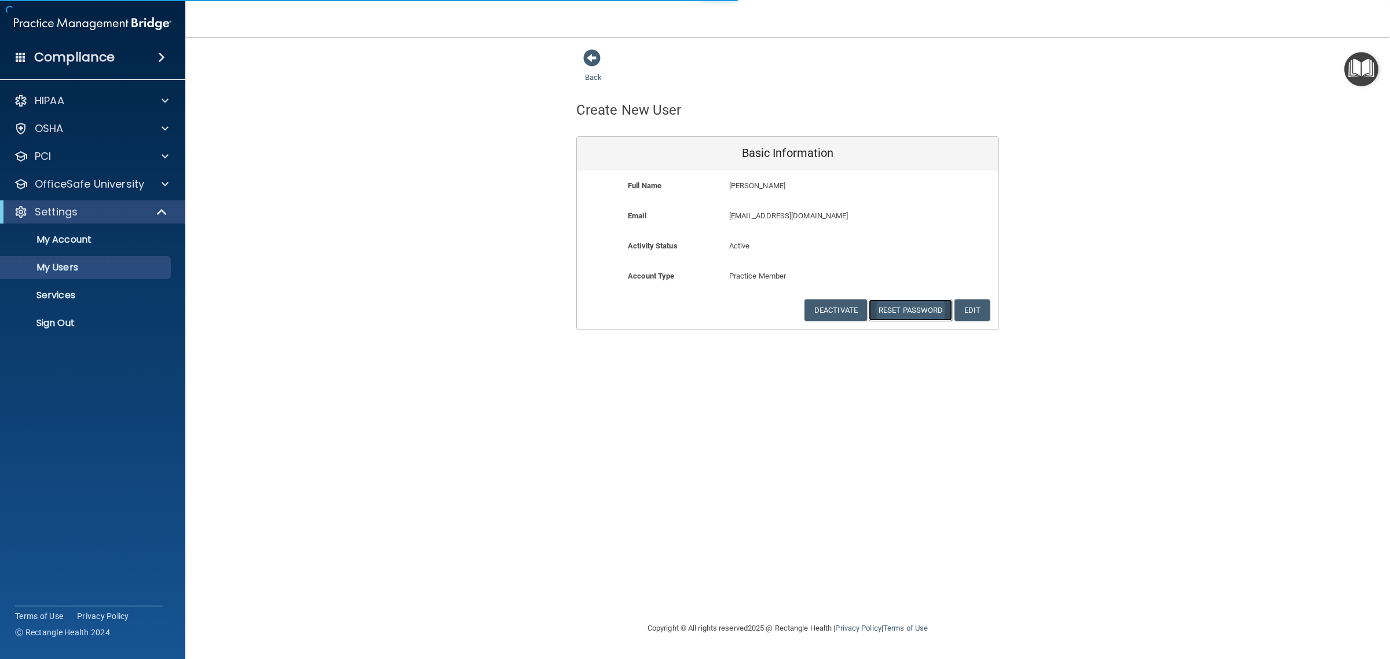
click at [912, 314] on button "Reset Password" at bounding box center [910, 309] width 83 height 21
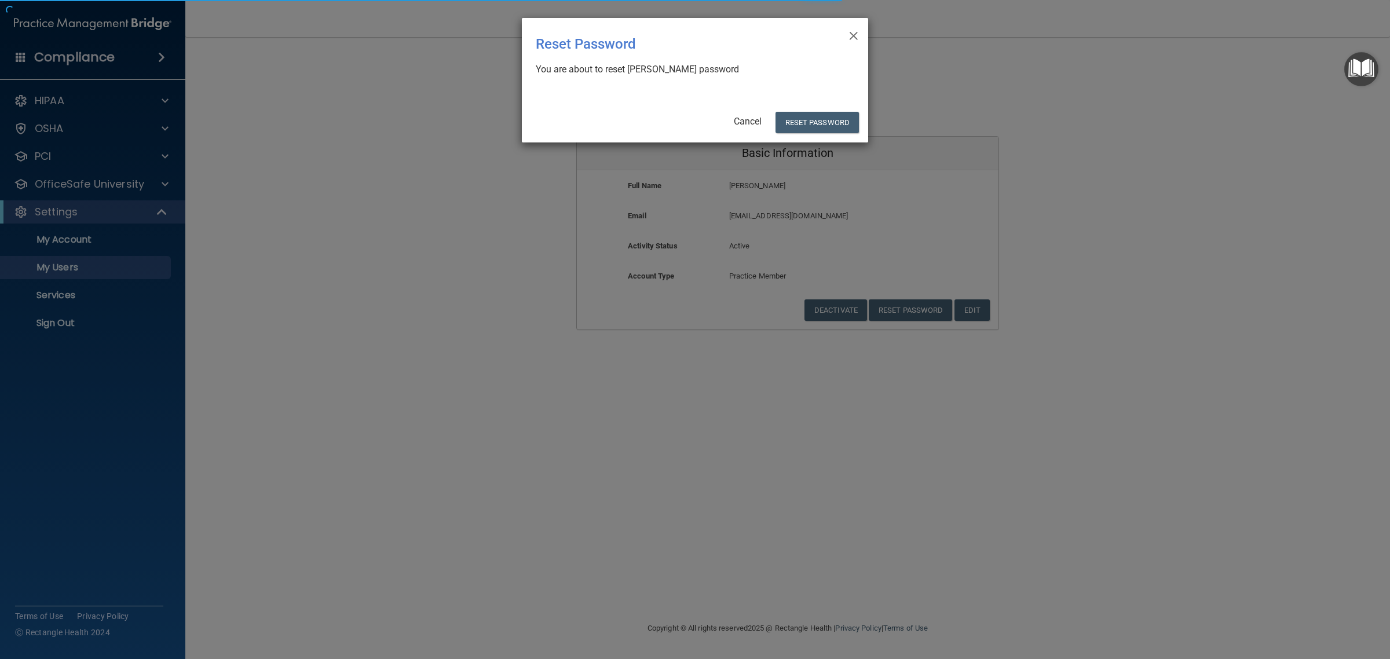
select select "20"
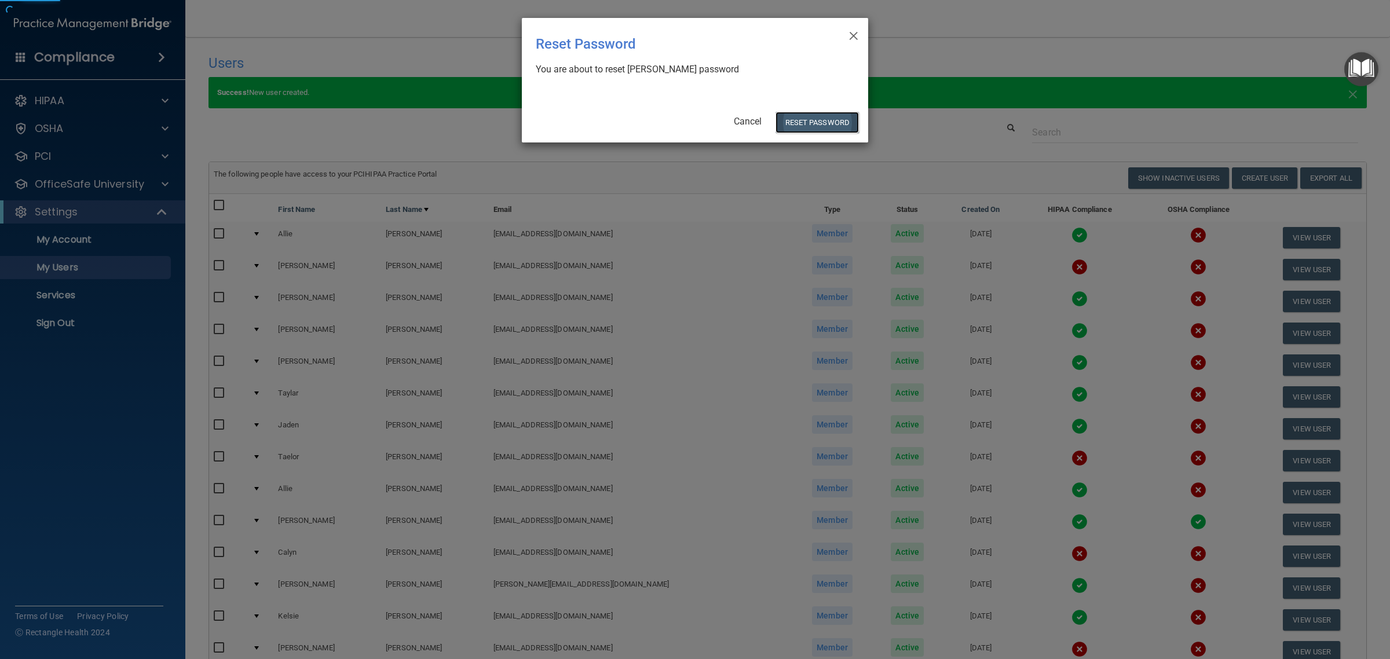
click at [834, 117] on button "Reset Password" at bounding box center [817, 122] width 83 height 21
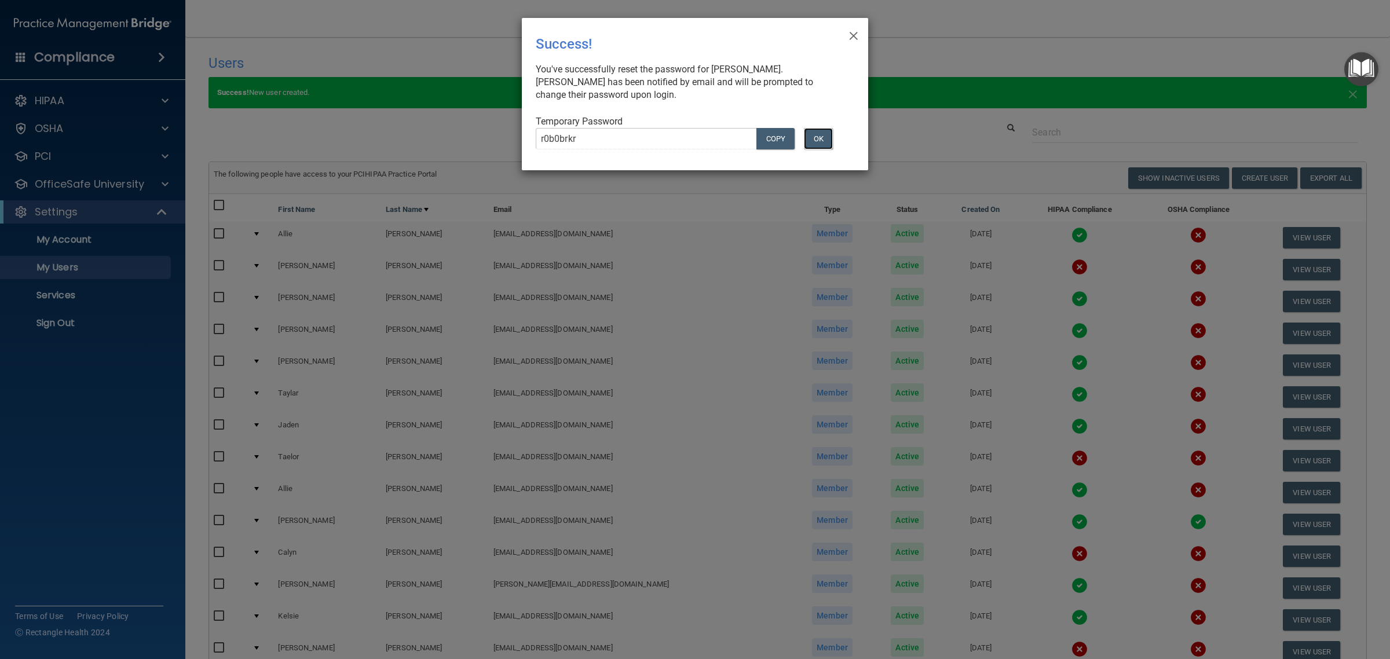
click at [823, 148] on button "OK" at bounding box center [818, 138] width 29 height 21
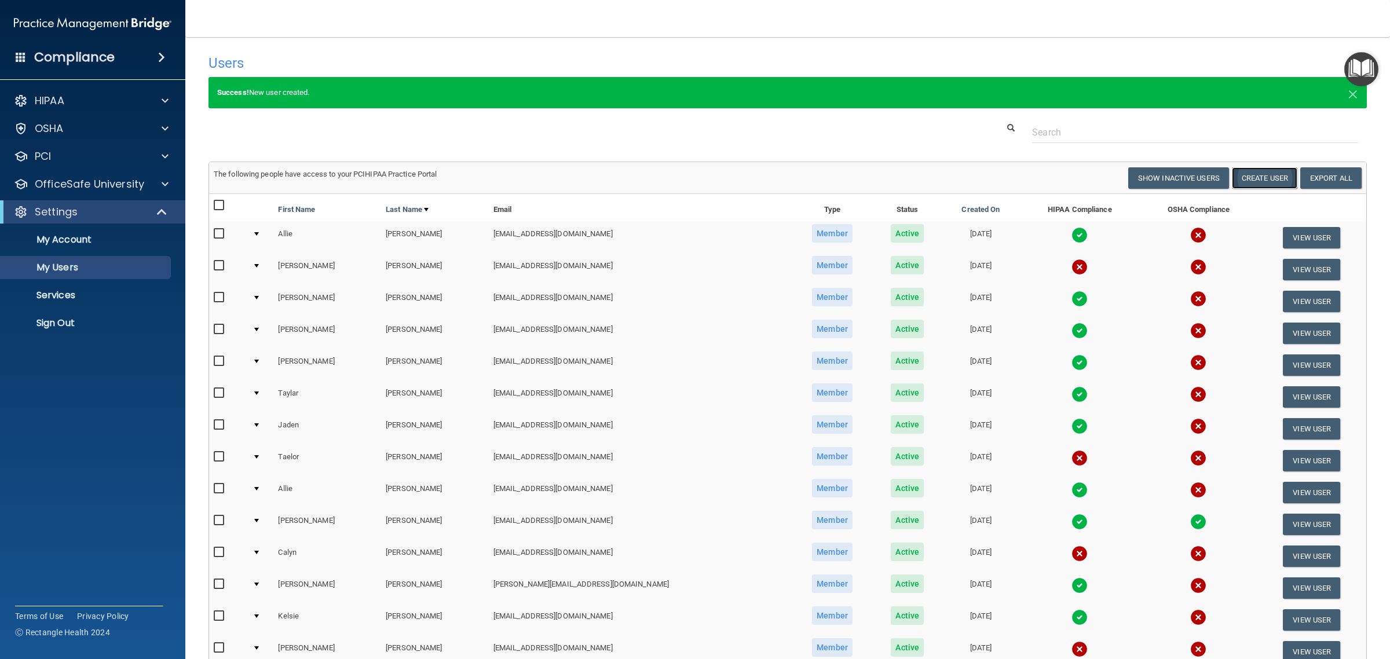
click at [1274, 176] on button "Create User" at bounding box center [1264, 177] width 65 height 21
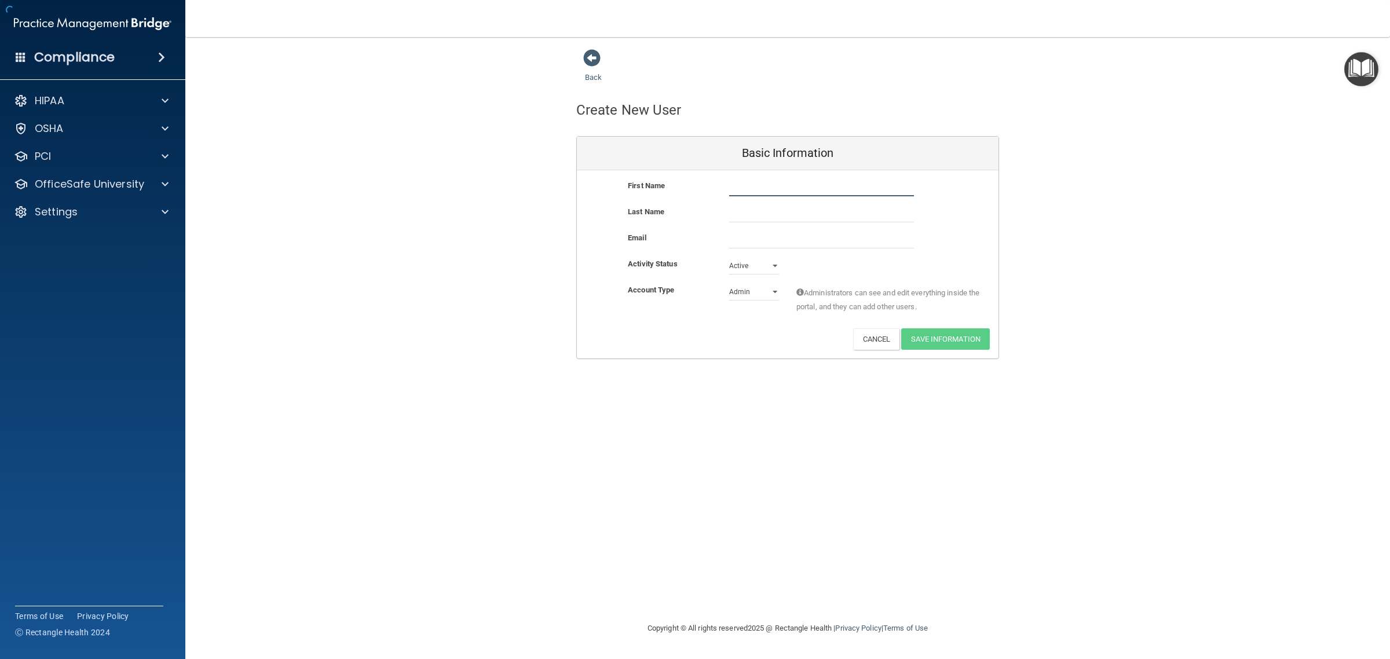
drag, startPoint x: 801, startPoint y: 189, endPoint x: 813, endPoint y: 187, distance: 12.5
click at [801, 189] on input "text" at bounding box center [821, 187] width 185 height 17
type input "[PERSON_NAME]"
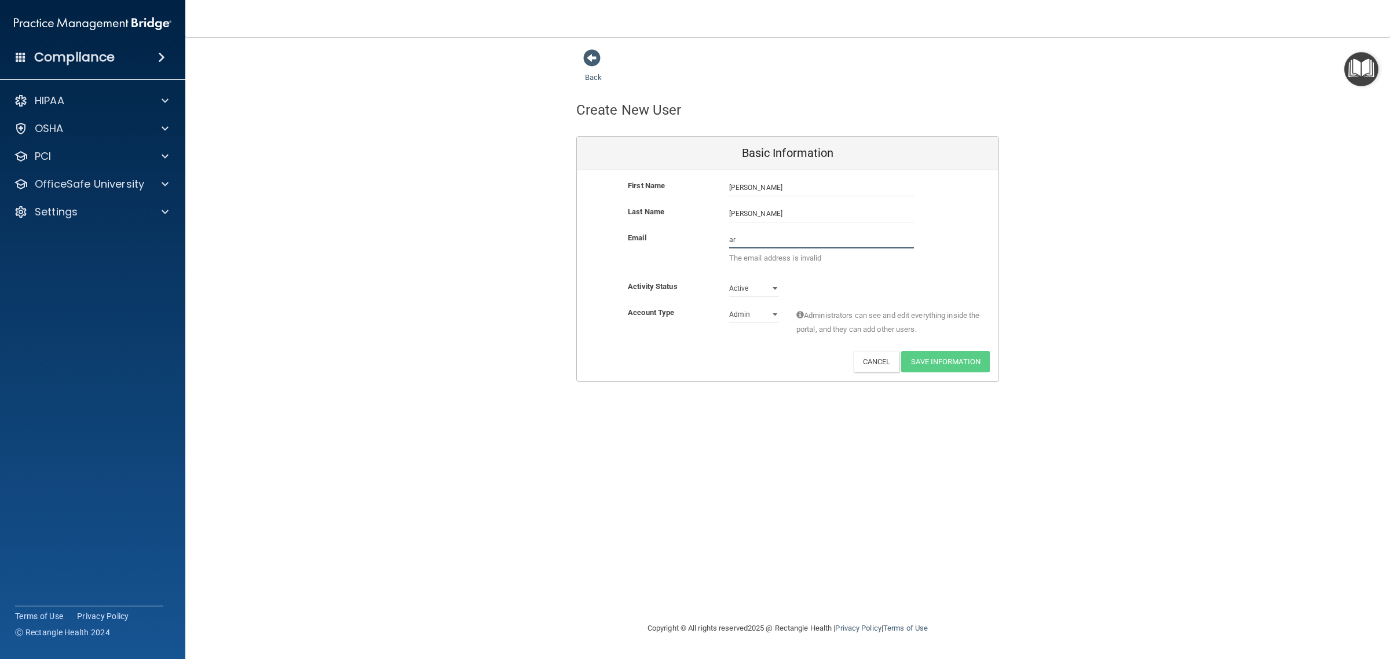
type input "[EMAIL_ADDRESS][DOMAIN_NAME]"
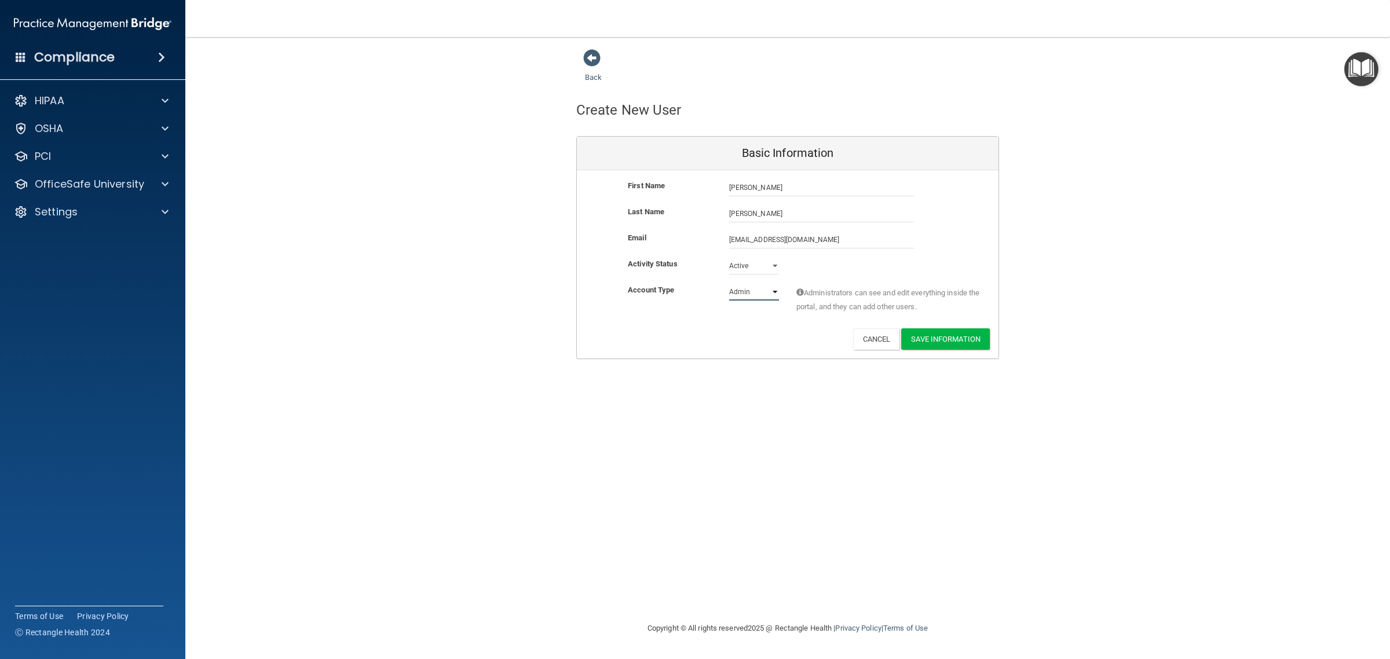
click at [743, 294] on select "Admin Member" at bounding box center [754, 291] width 50 height 17
select select "practice_member"
click at [729, 283] on select "Admin Member" at bounding box center [754, 291] width 50 height 17
click at [918, 342] on button "Save Information" at bounding box center [945, 338] width 89 height 21
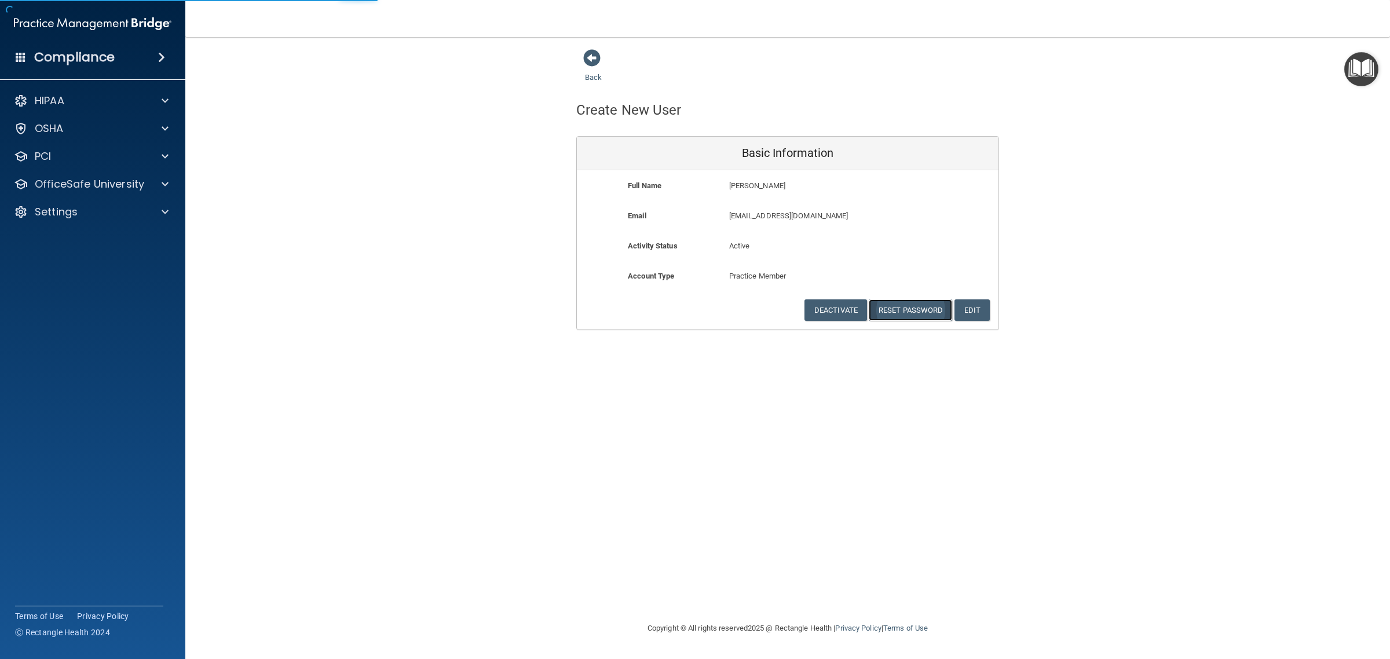
click at [915, 312] on button "Reset Password" at bounding box center [910, 309] width 83 height 21
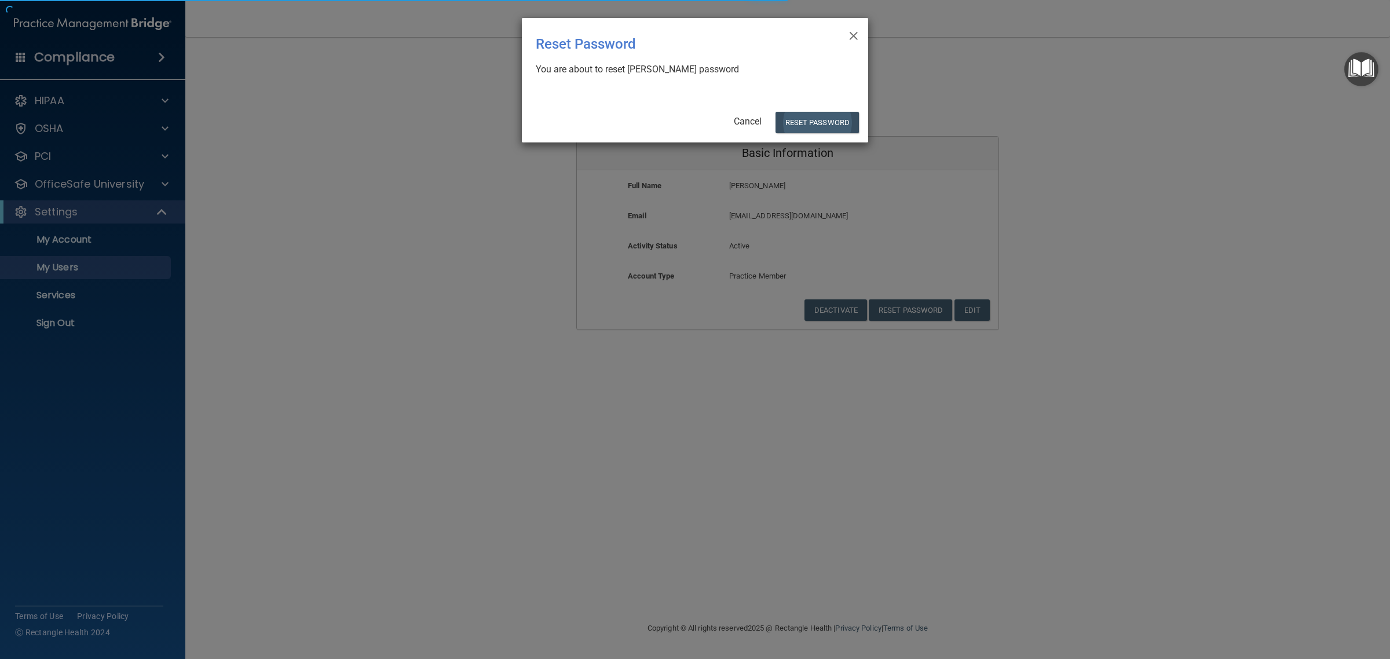
select select "20"
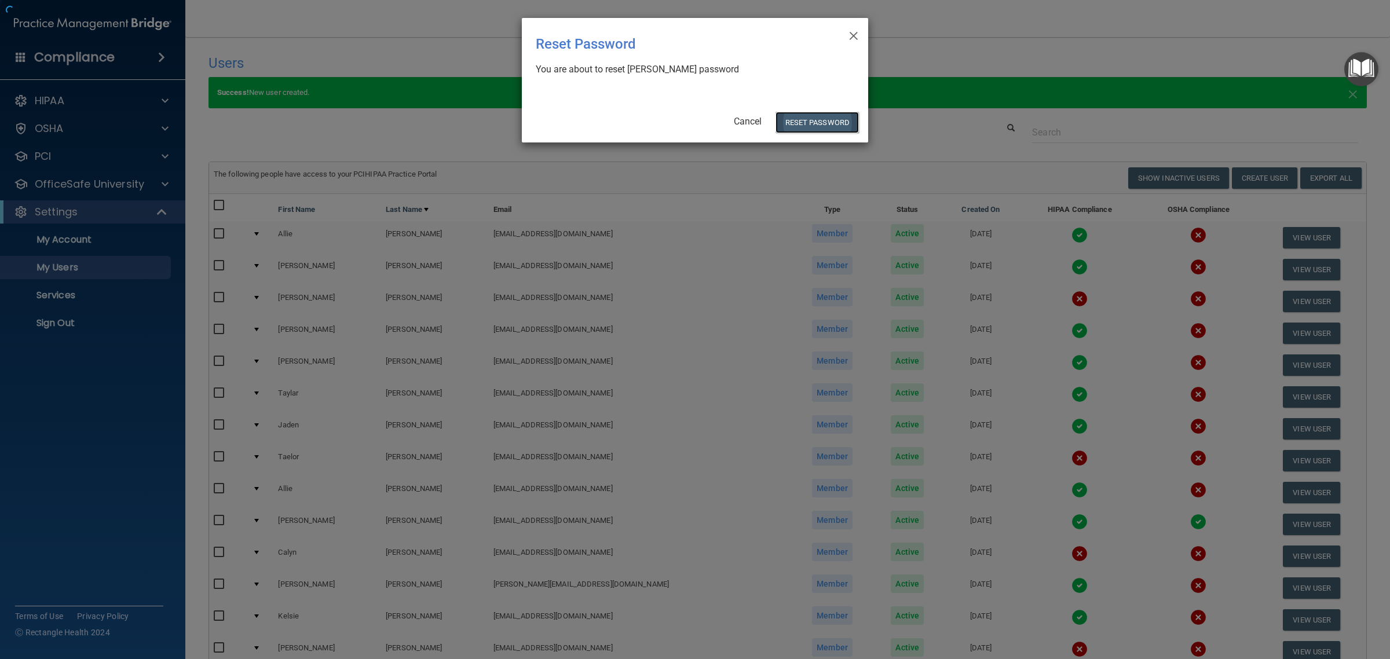
click at [814, 116] on button "Reset Password" at bounding box center [817, 122] width 83 height 21
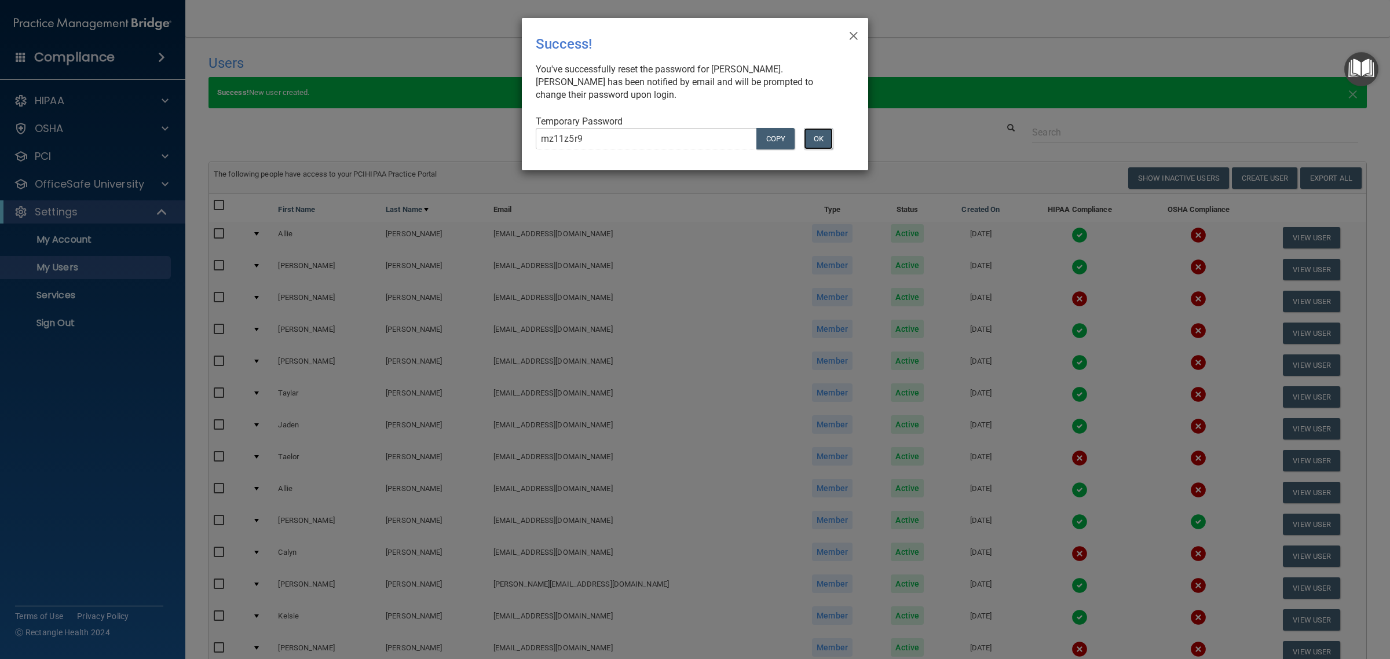
click at [820, 141] on button "OK" at bounding box center [818, 138] width 29 height 21
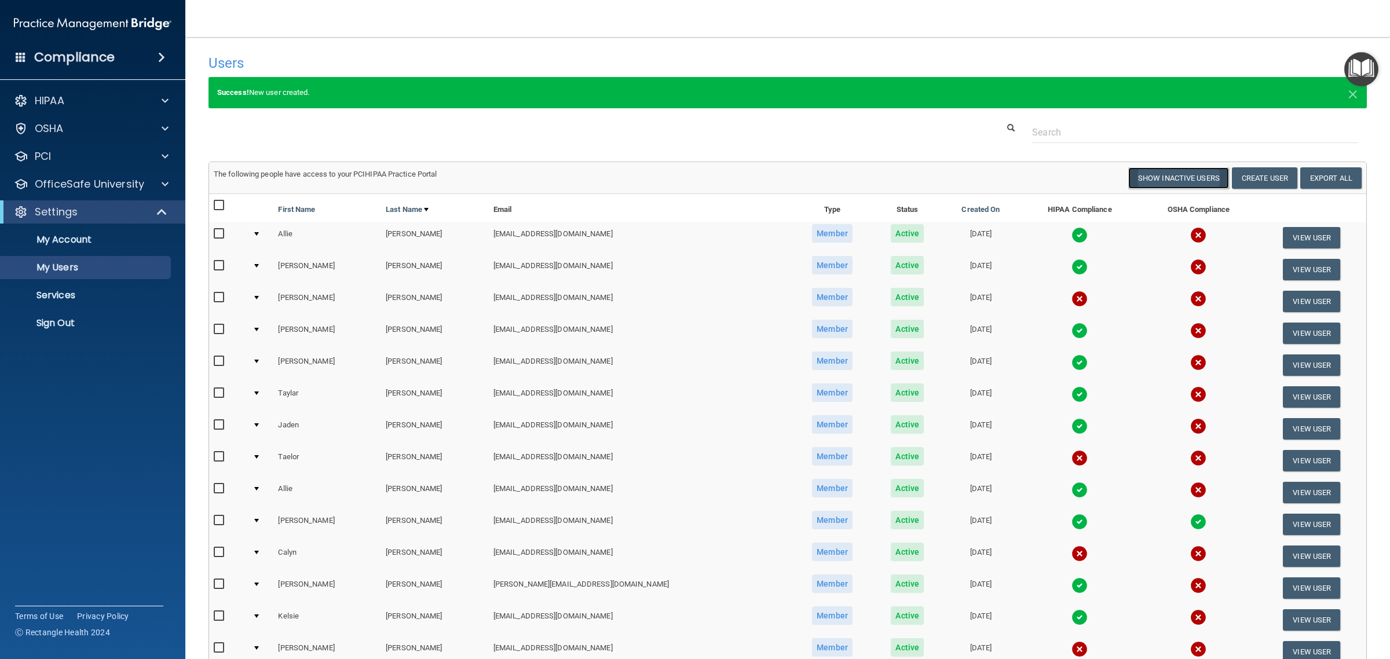
click at [1164, 180] on button "Show Inactive Users" at bounding box center [1178, 177] width 101 height 21
select select "20"
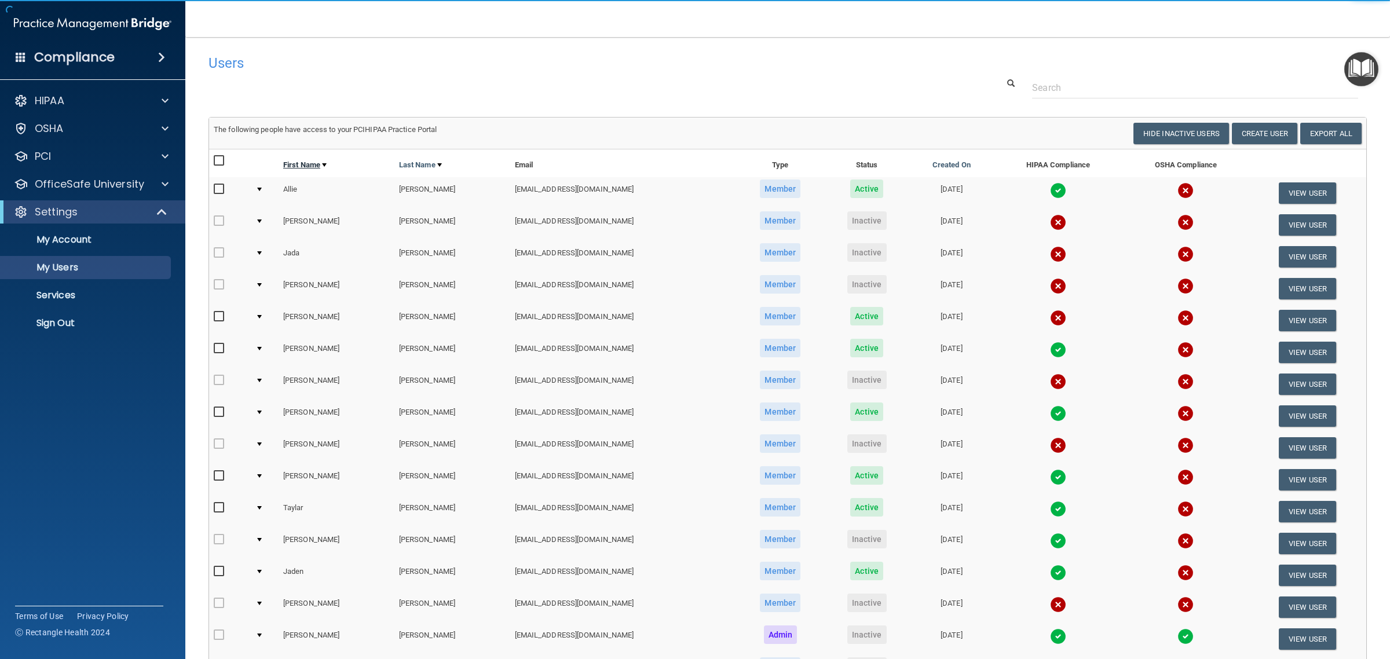
click at [304, 166] on link "First Name" at bounding box center [304, 165] width 43 height 14
select select "20"
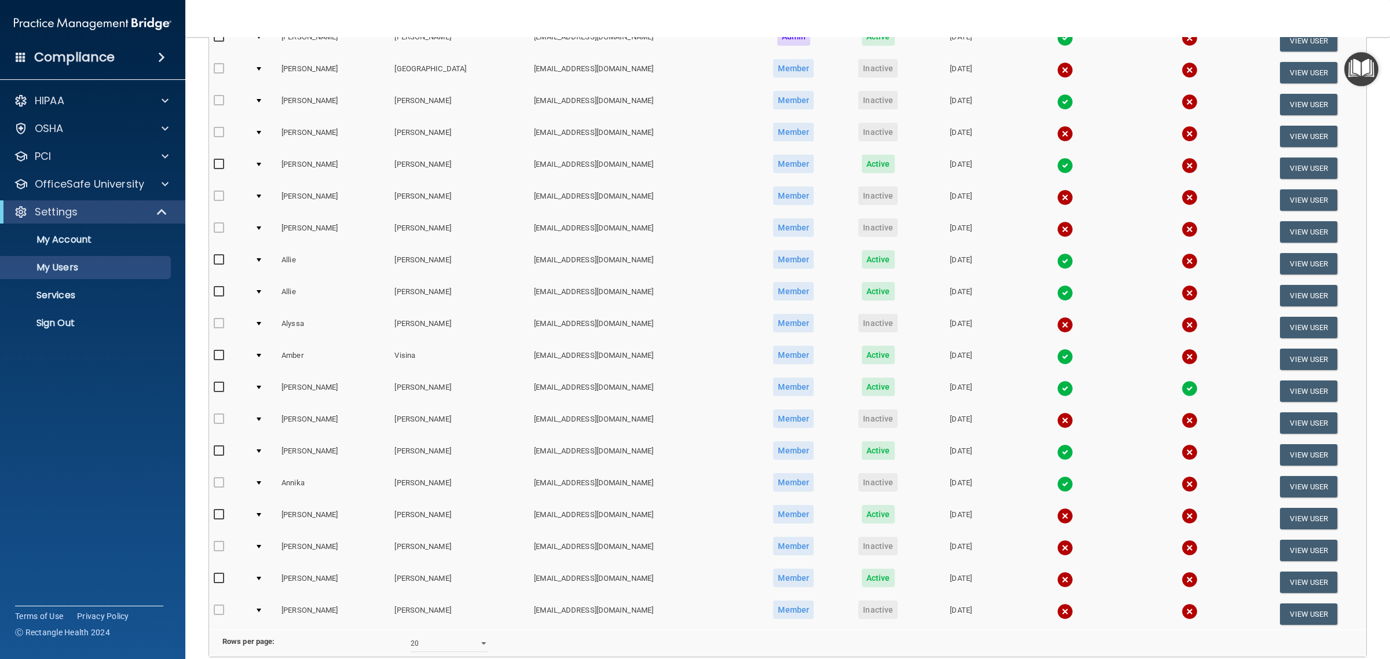
scroll to position [217, 0]
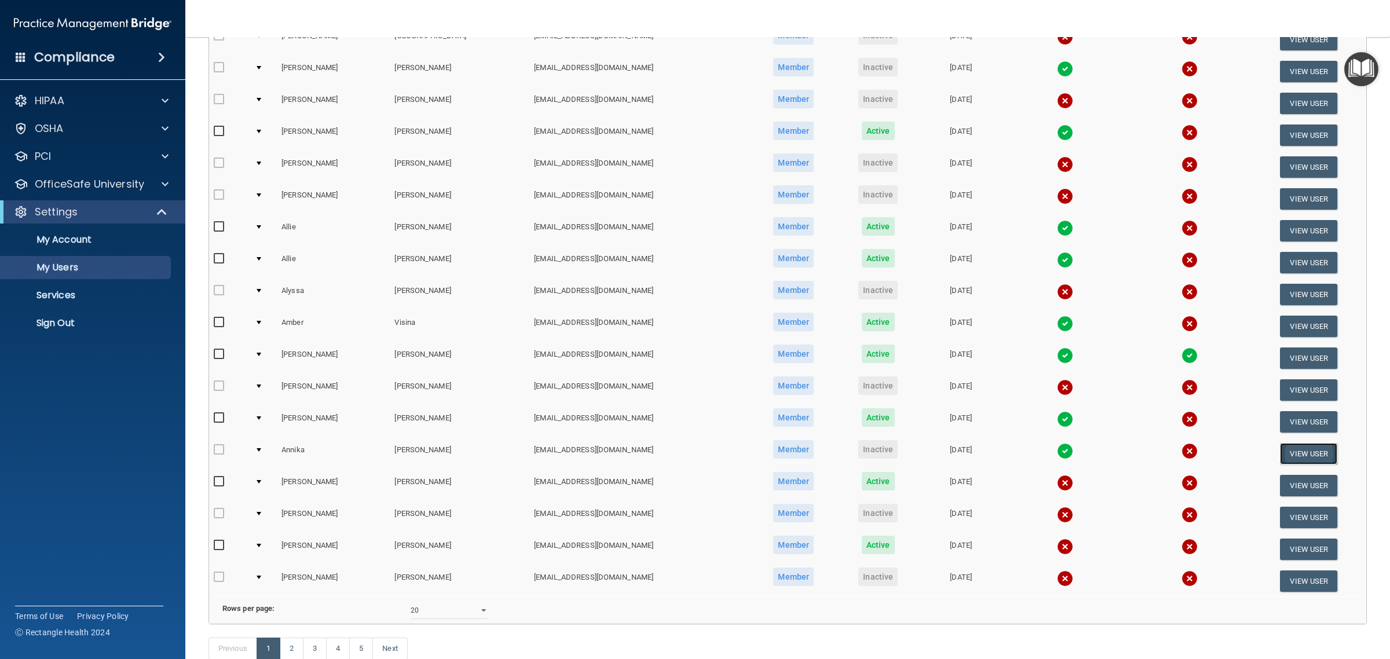
click at [1294, 453] on button "View User" at bounding box center [1308, 453] width 57 height 21
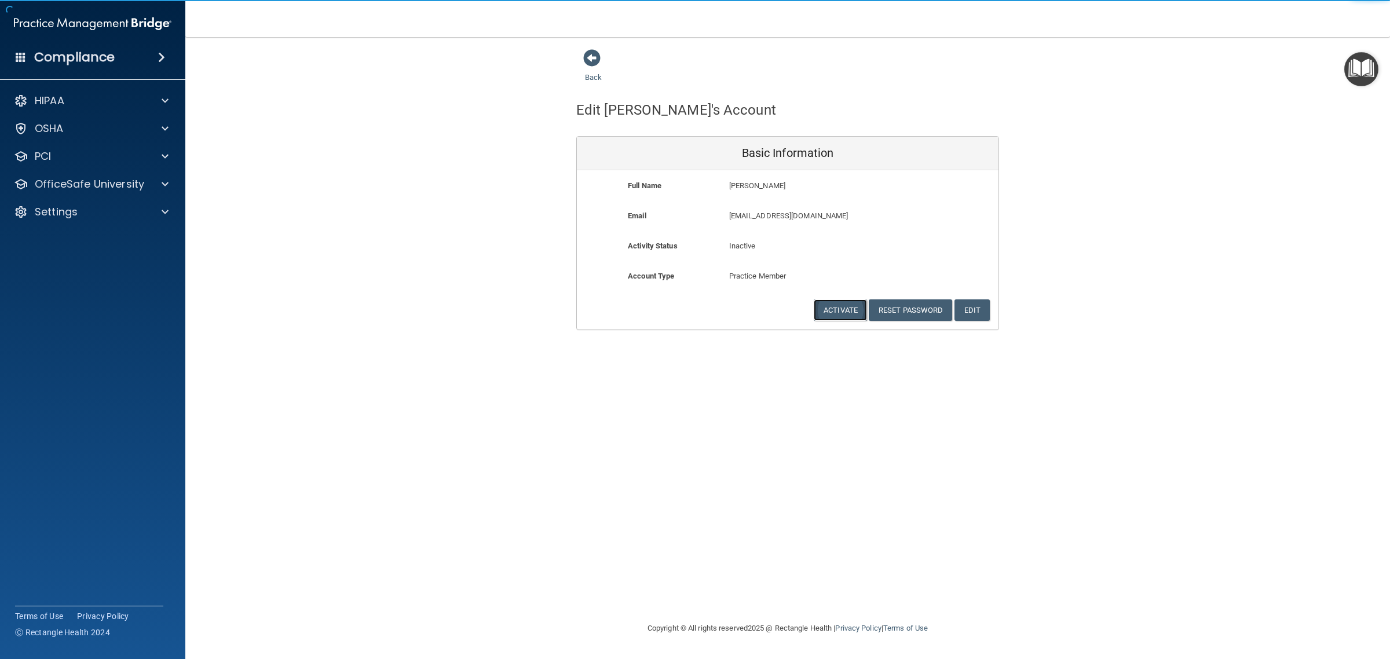
click at [854, 314] on button "Activate" at bounding box center [840, 309] width 53 height 21
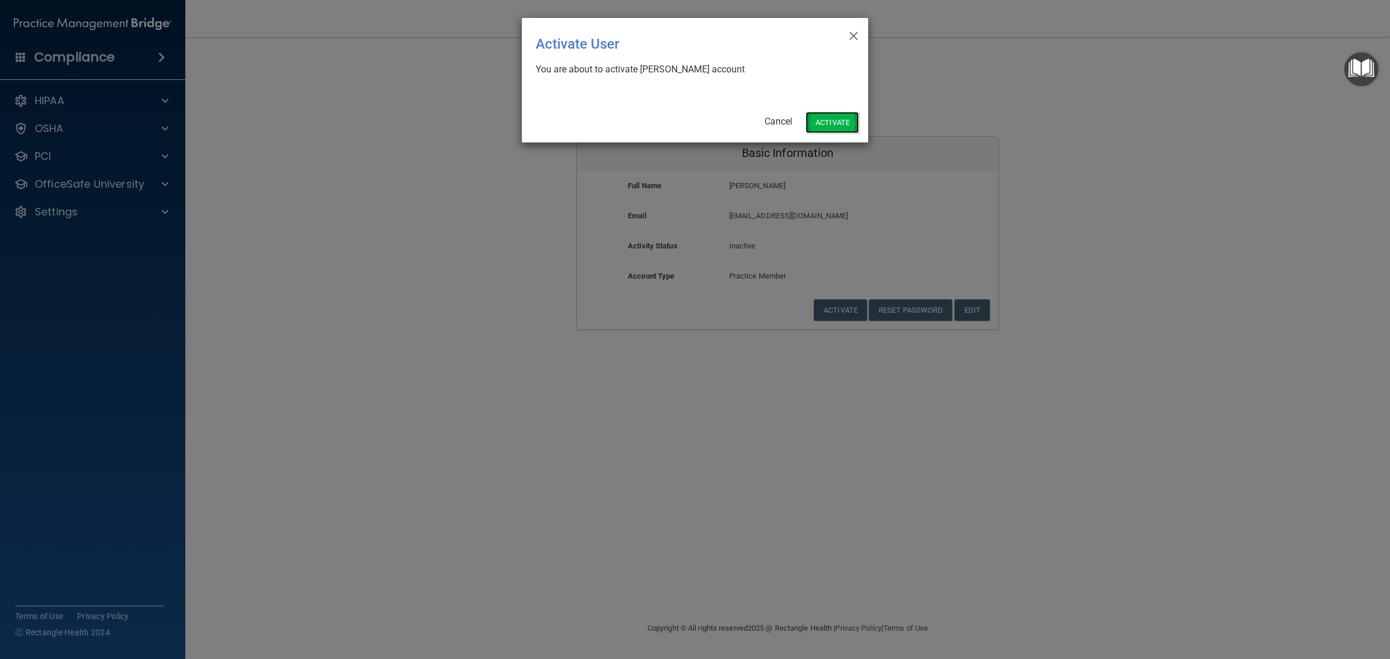
click at [841, 123] on button "Activate" at bounding box center [832, 122] width 53 height 21
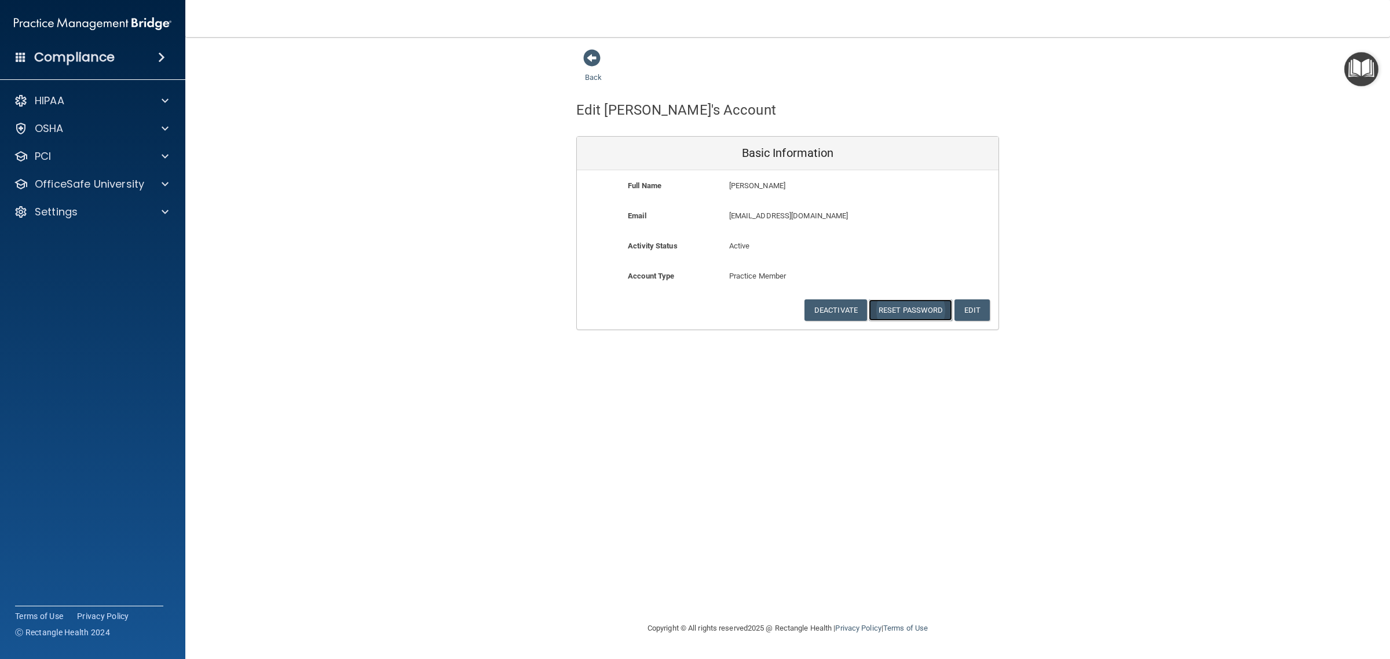
click at [902, 316] on button "Reset Password" at bounding box center [910, 309] width 83 height 21
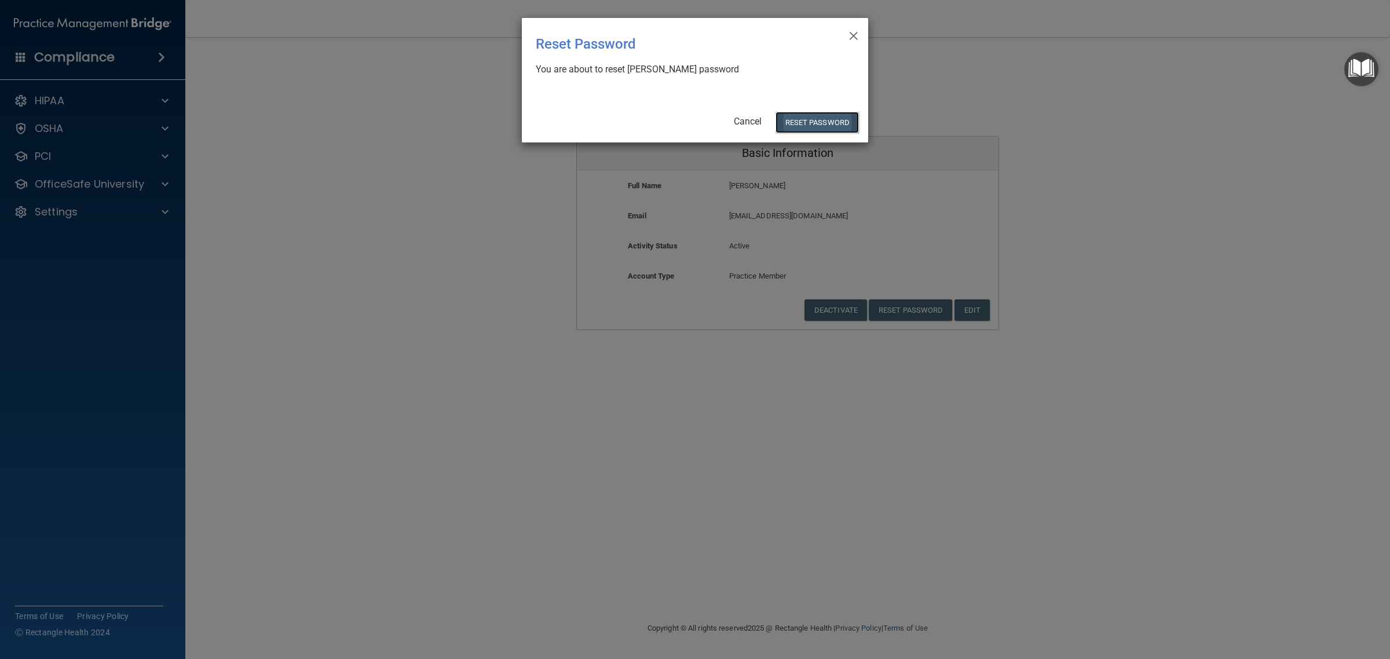
click at [823, 122] on button "Reset Password" at bounding box center [817, 122] width 83 height 21
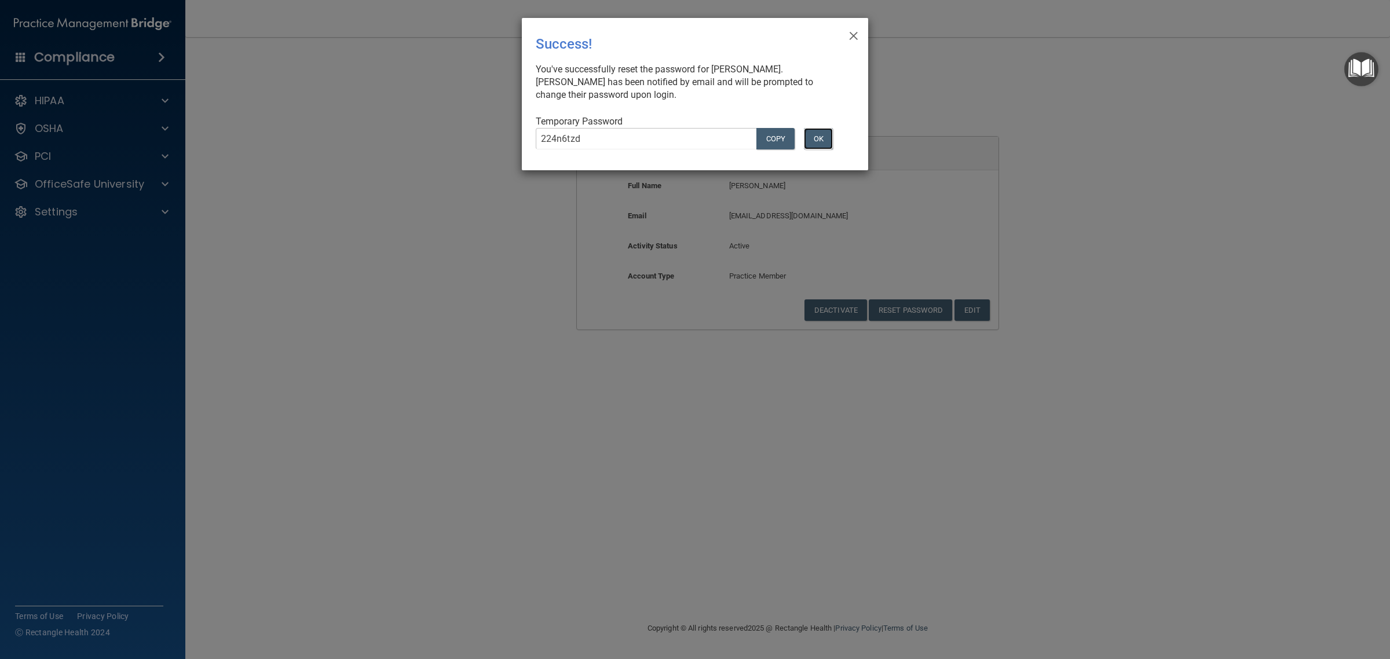
click at [812, 140] on button "OK" at bounding box center [818, 138] width 29 height 21
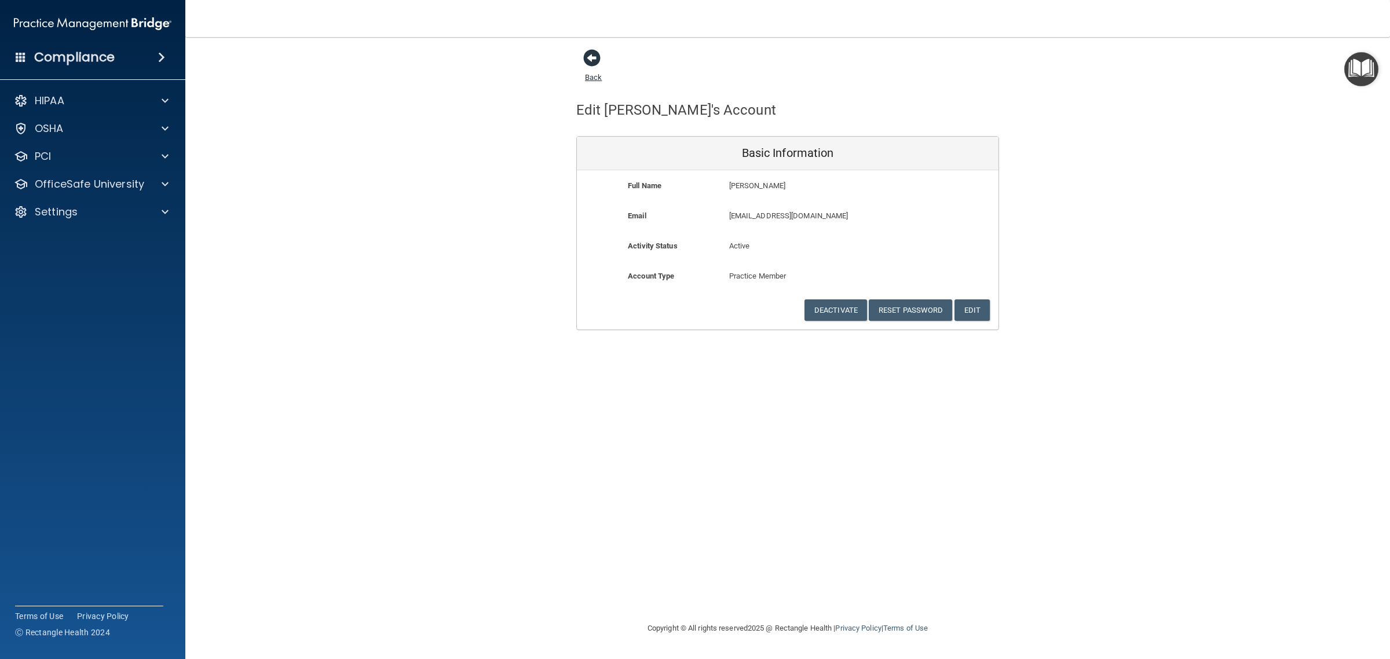
click at [591, 52] on span at bounding box center [591, 57] width 17 height 17
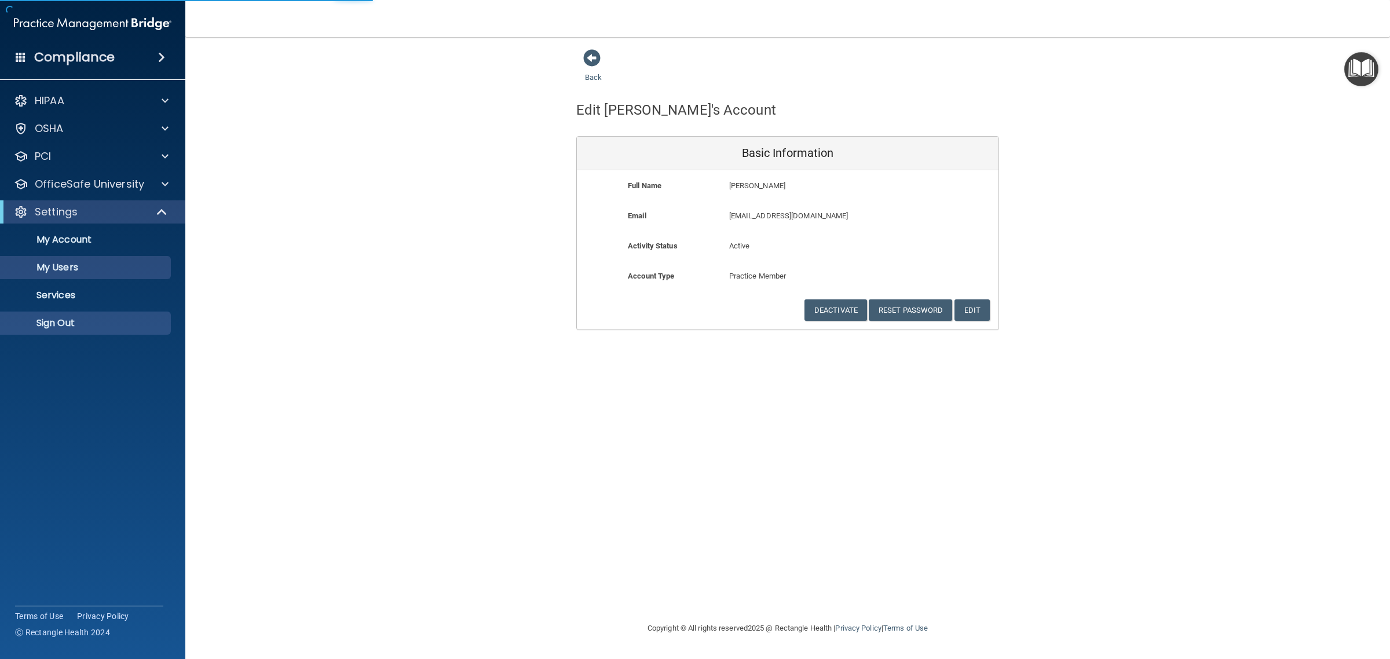
select select "20"
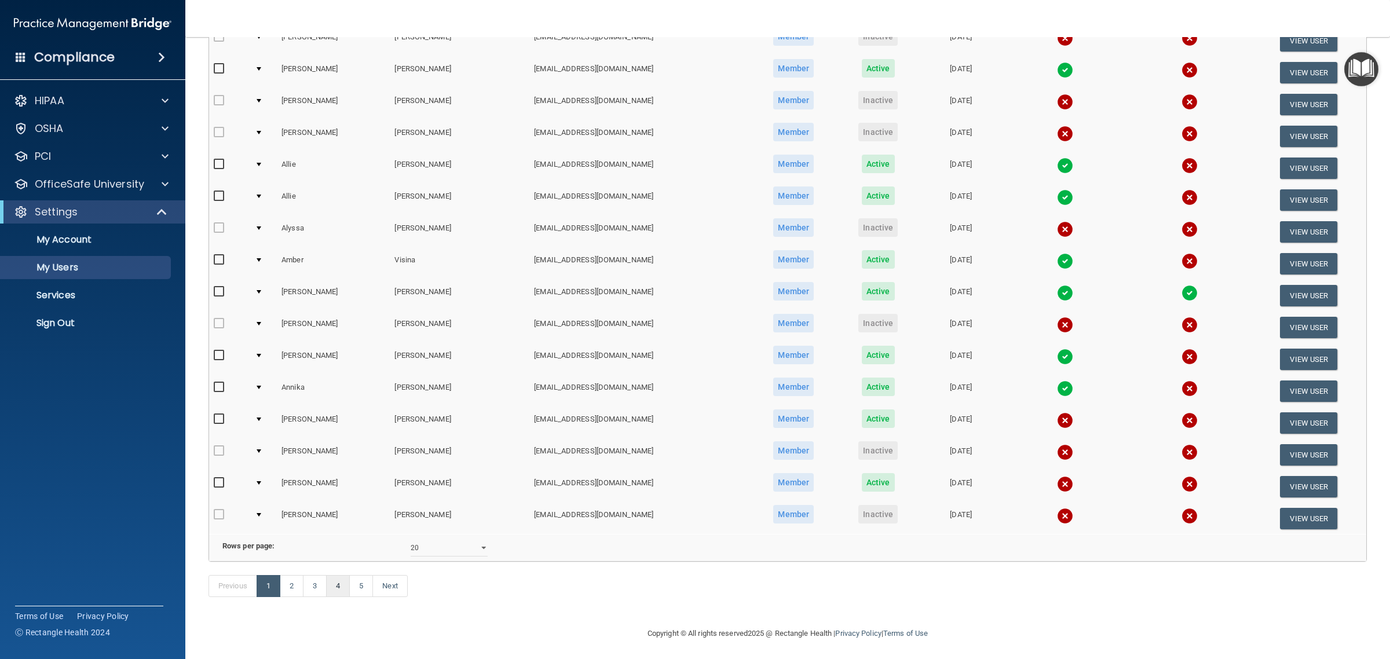
scroll to position [290, 0]
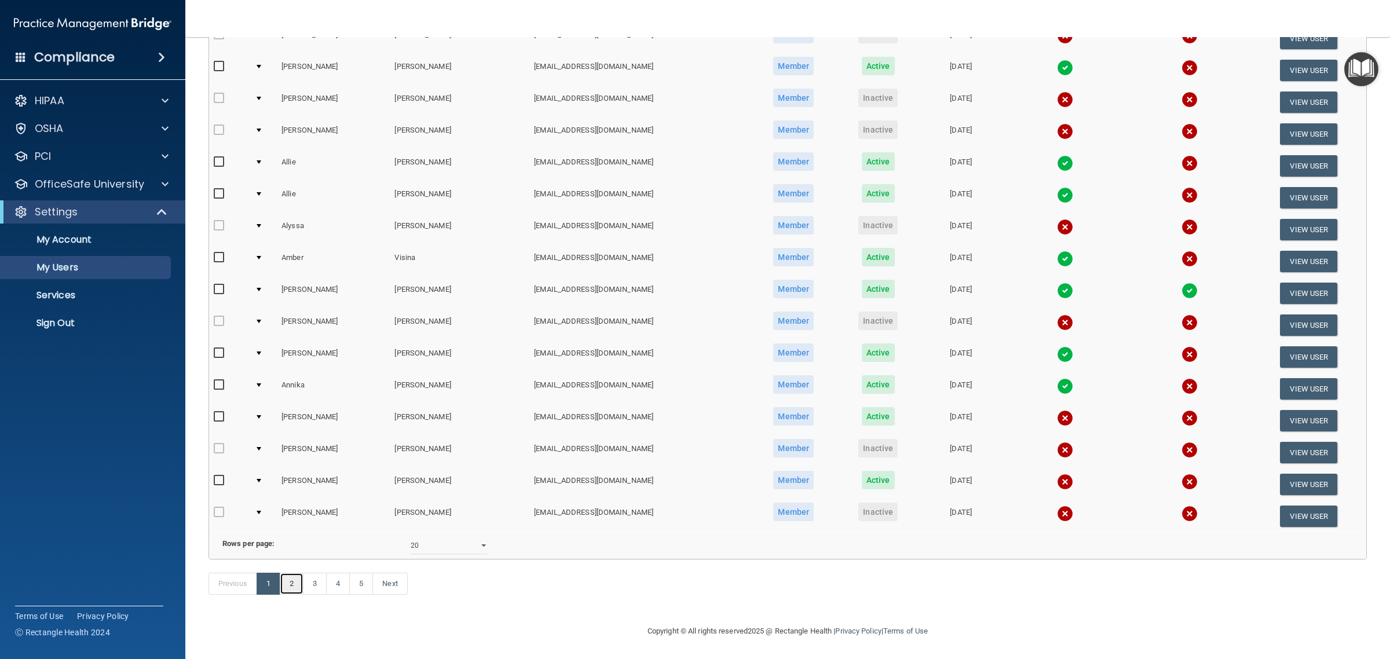
click at [293, 594] on link "2" at bounding box center [292, 584] width 24 height 22
select select "20"
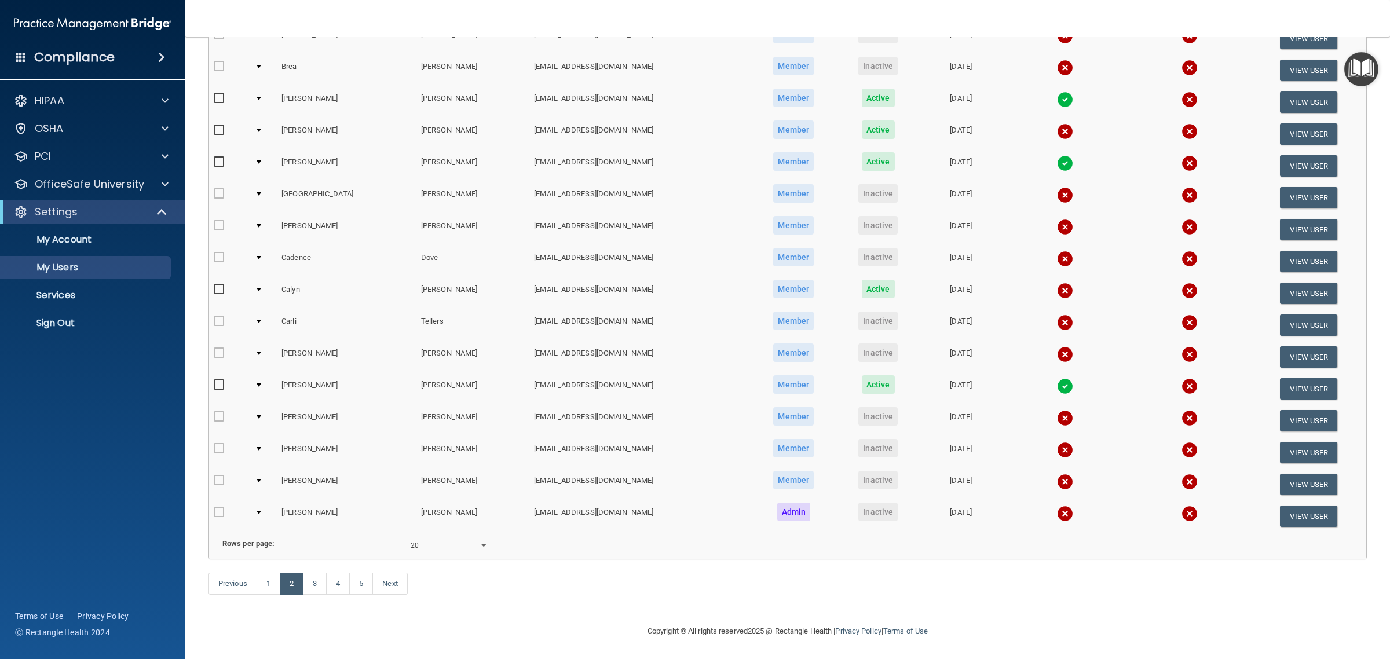
scroll to position [290, 0]
click at [265, 590] on link "1" at bounding box center [269, 584] width 24 height 22
select select "20"
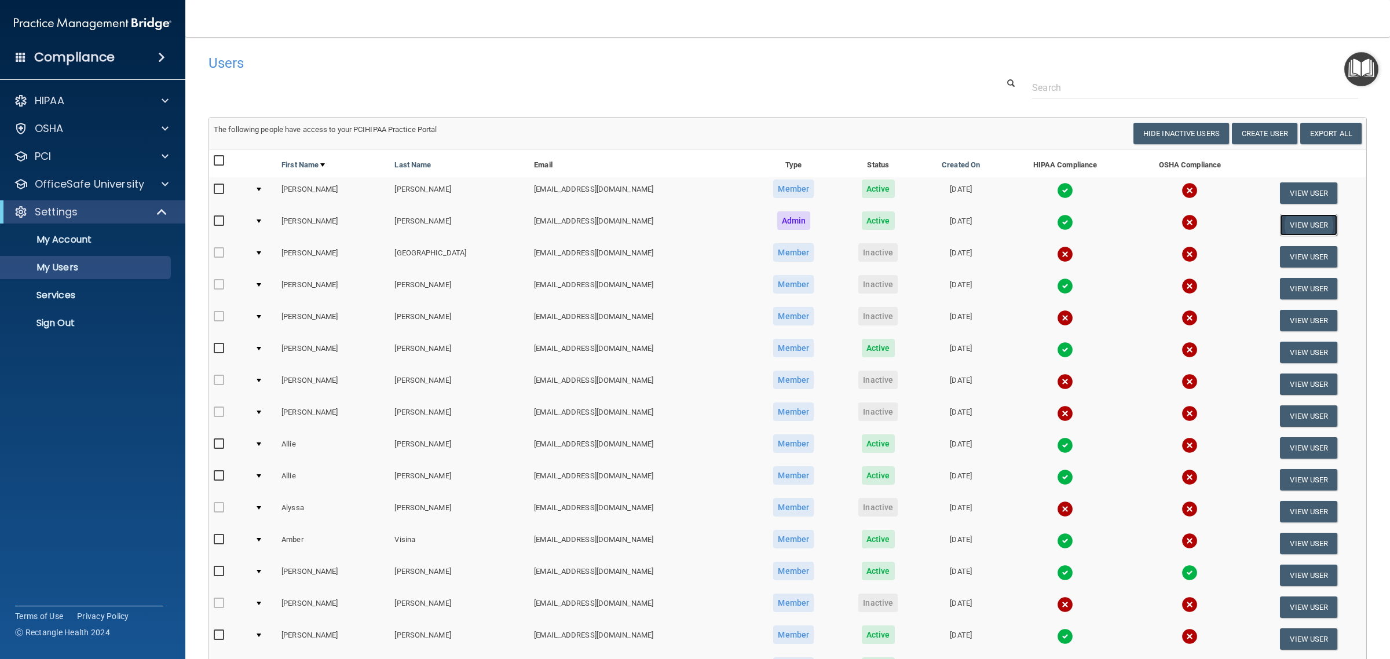
click at [1280, 224] on button "View User" at bounding box center [1308, 224] width 57 height 21
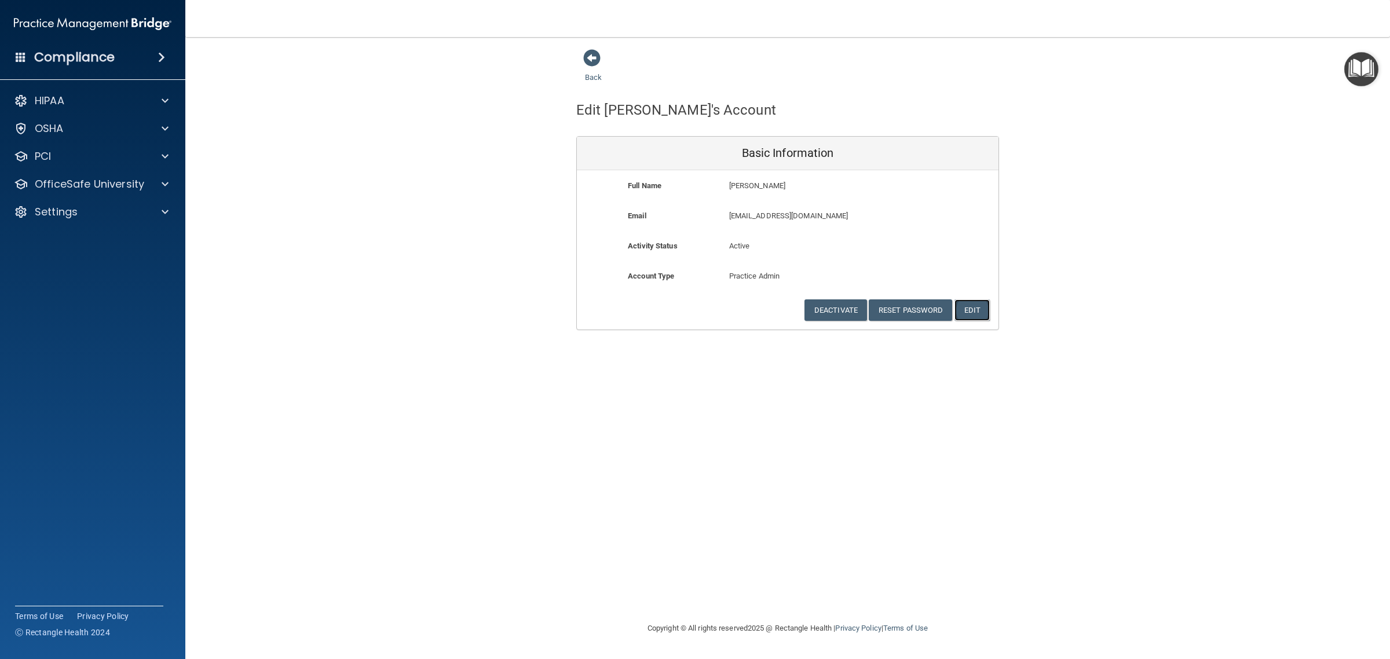
click at [969, 307] on button "Edit" at bounding box center [972, 309] width 35 height 21
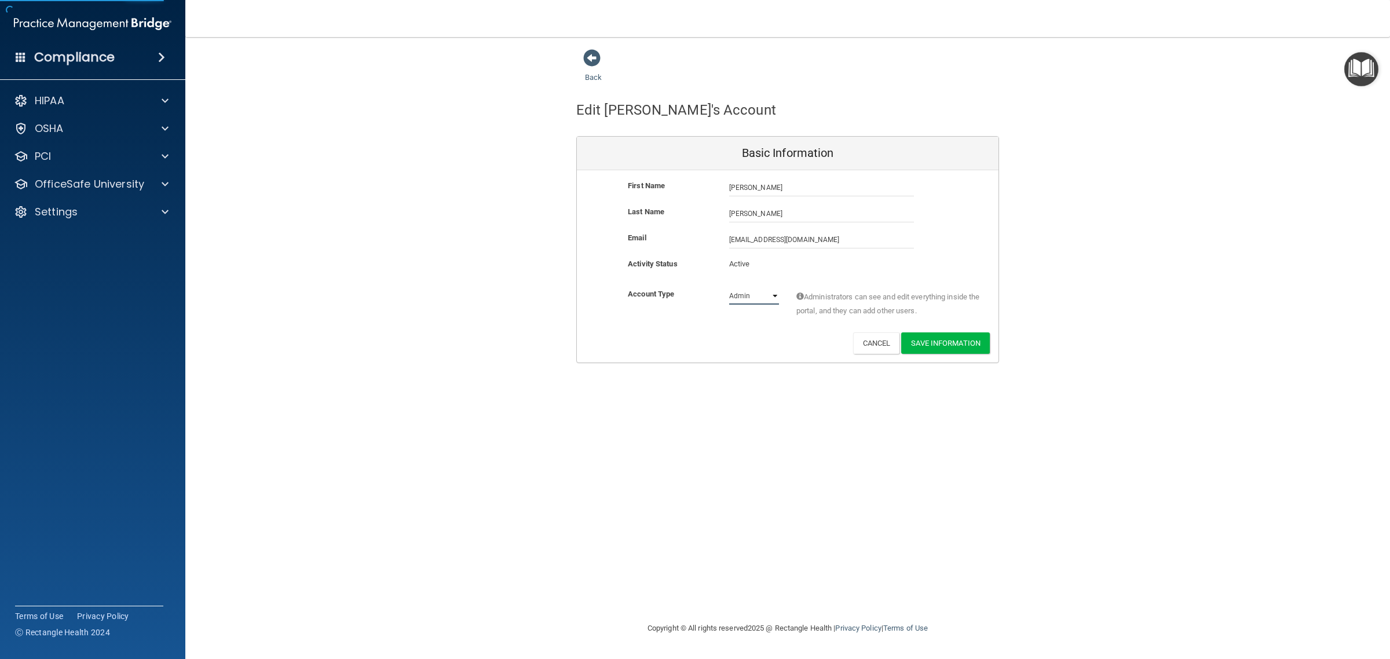
click at [766, 294] on select "Admin Member" at bounding box center [754, 295] width 50 height 17
select select "practice_member"
click at [729, 287] on select "Admin Member" at bounding box center [754, 295] width 50 height 17
click at [942, 338] on button "Save Information" at bounding box center [945, 343] width 89 height 21
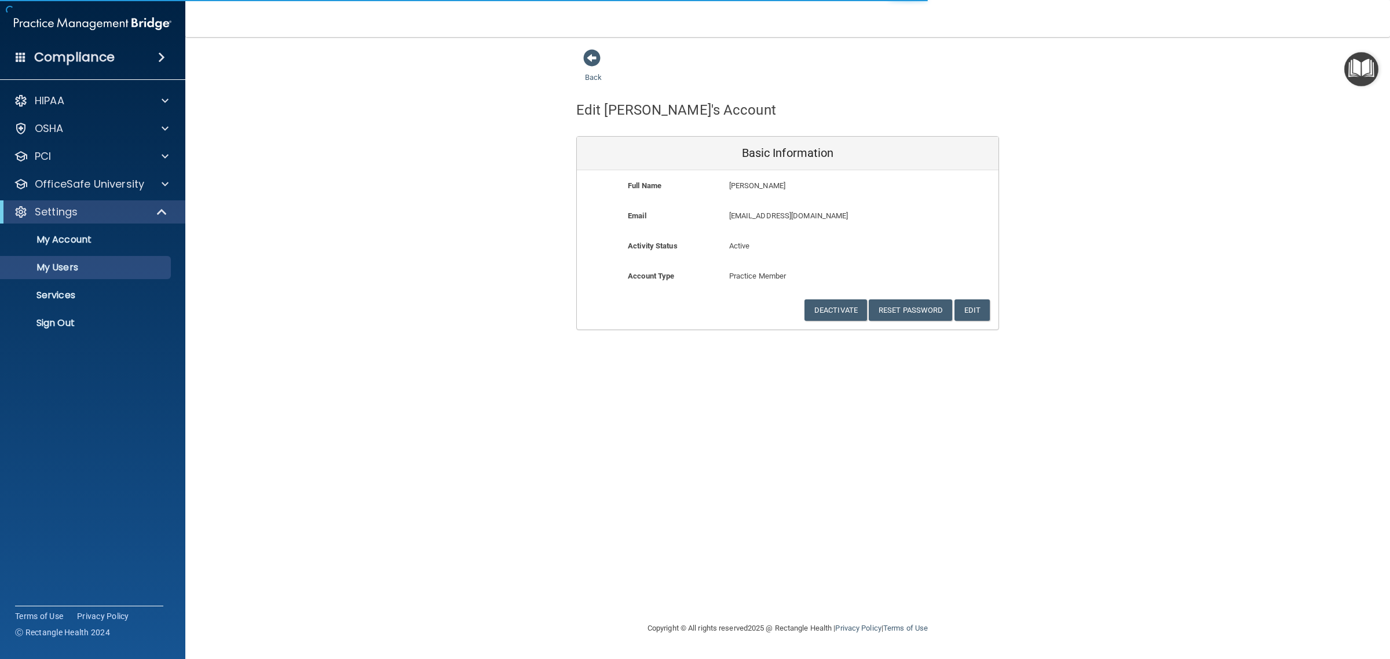
select select "20"
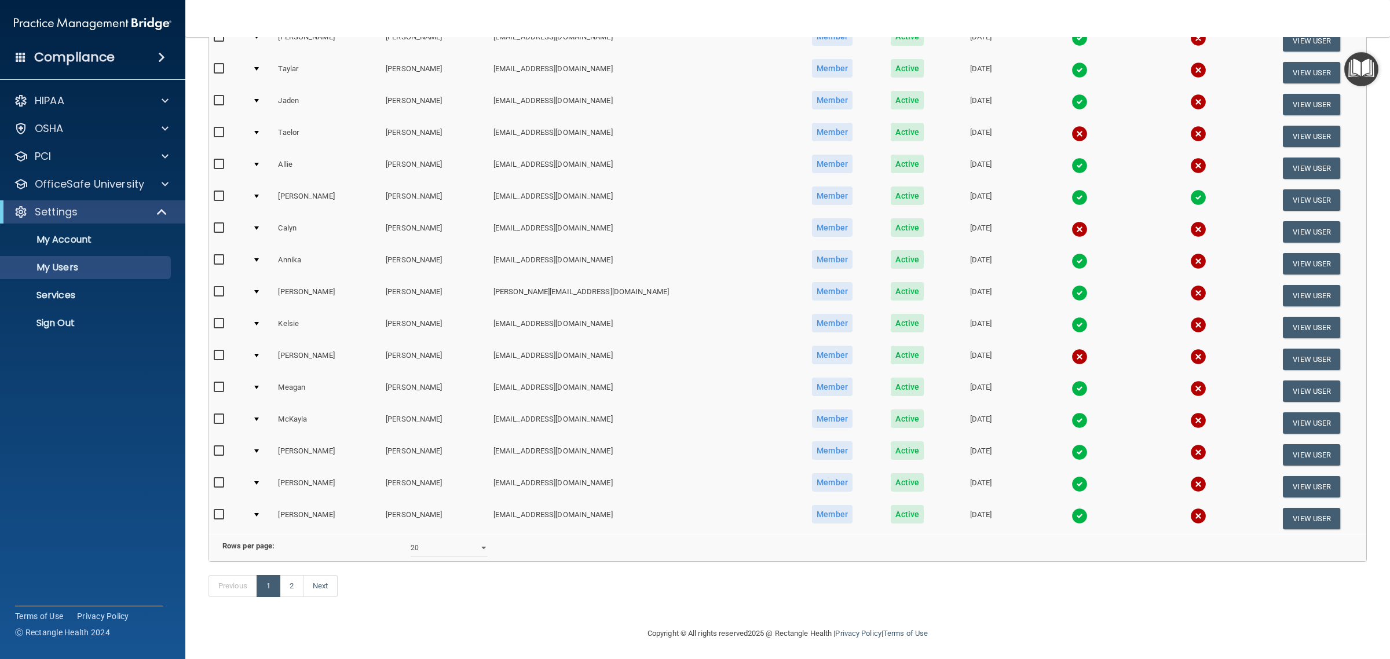
scroll to position [342, 0]
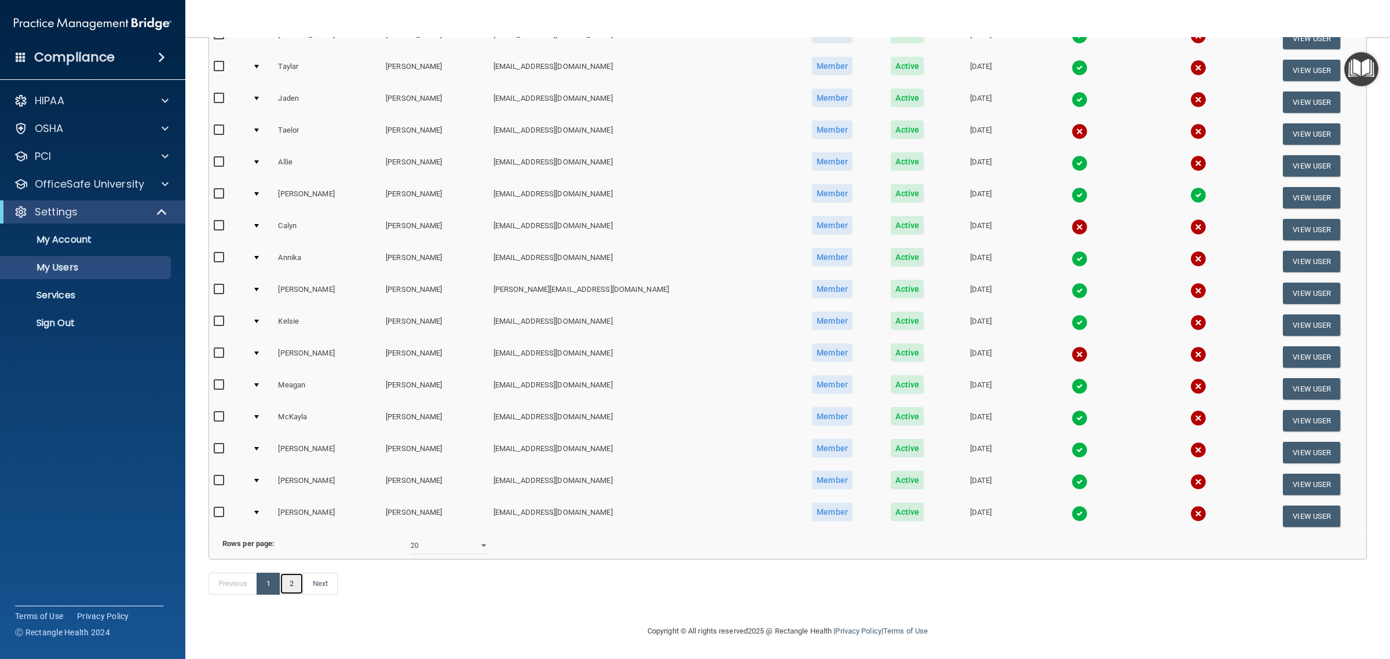
click at [283, 585] on link "2" at bounding box center [292, 584] width 24 height 22
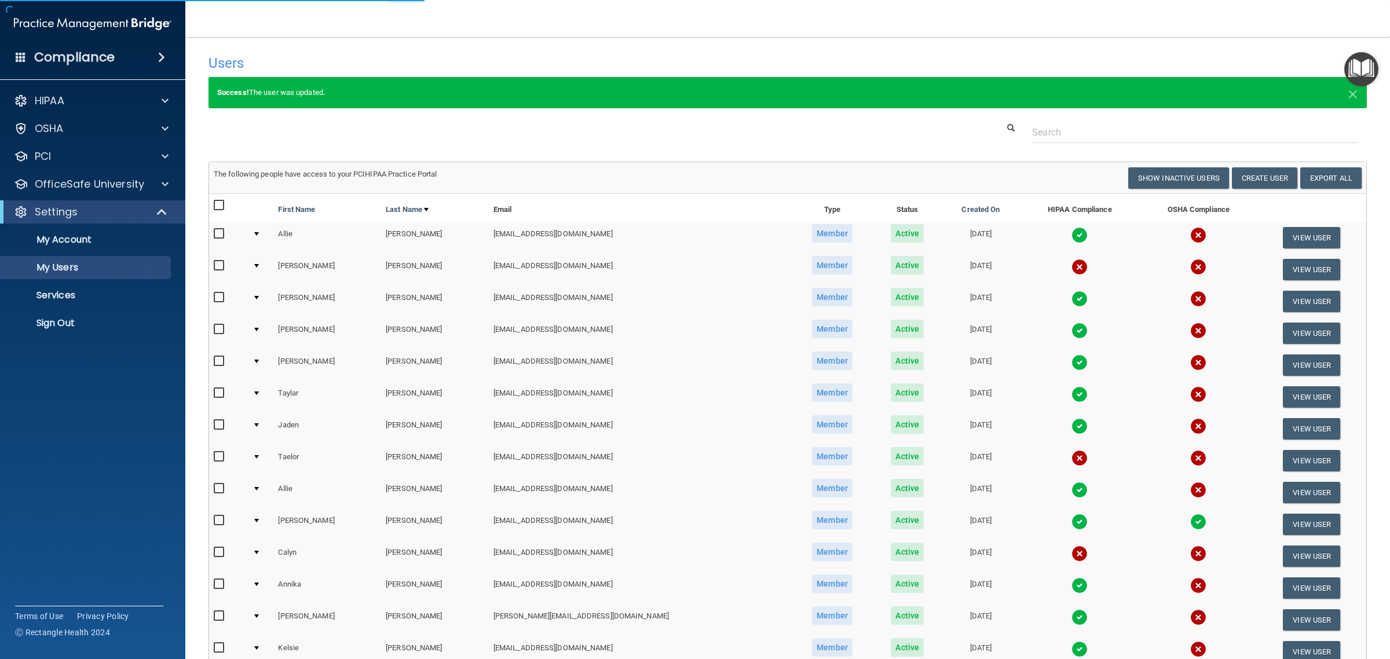
select select "20"
